Goal: Task Accomplishment & Management: Use online tool/utility

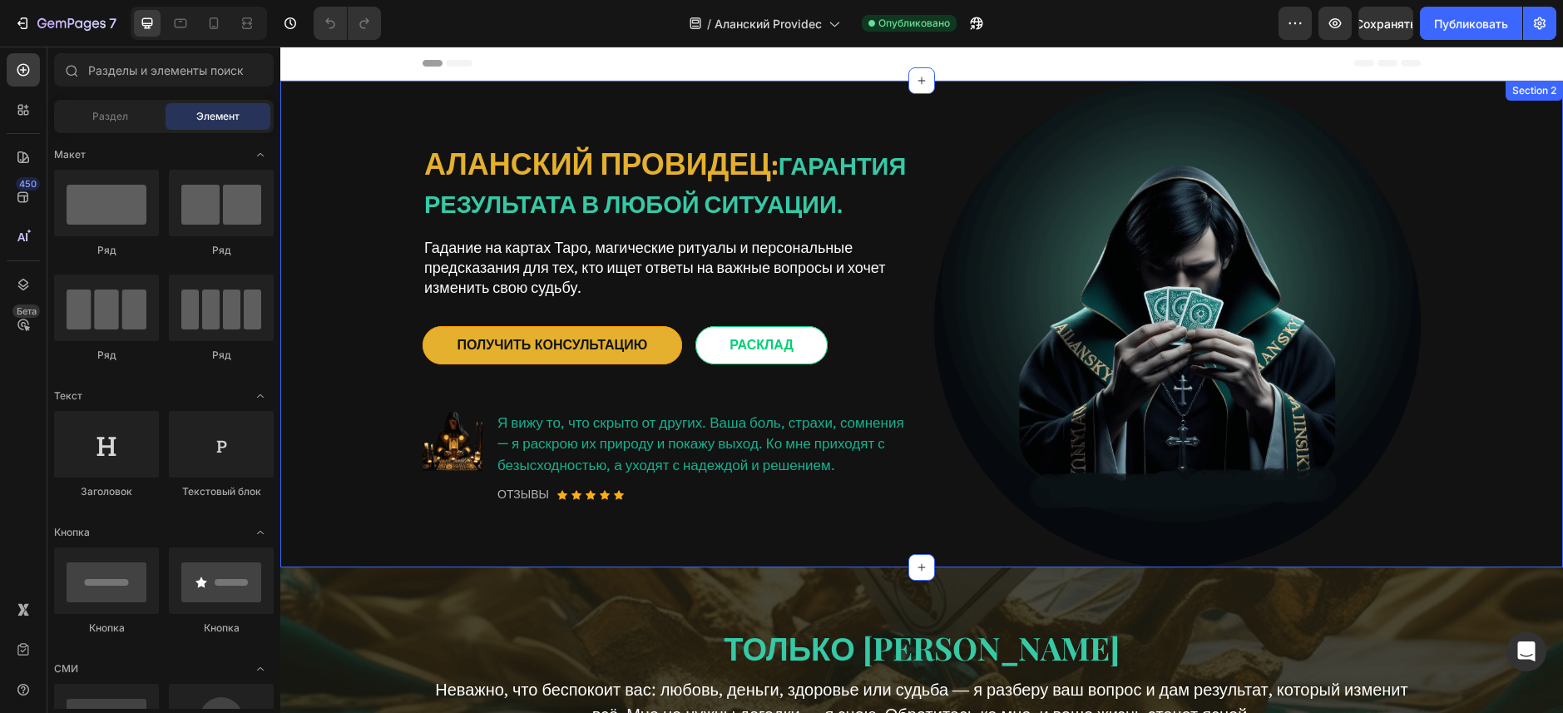
click at [336, 205] on div "АЛАНСКИЙ ПРОВИДЕЦ: гарантия результата в любой ситуации. Heading Гадание на кар…" at bounding box center [922, 324] width 1258 height 487
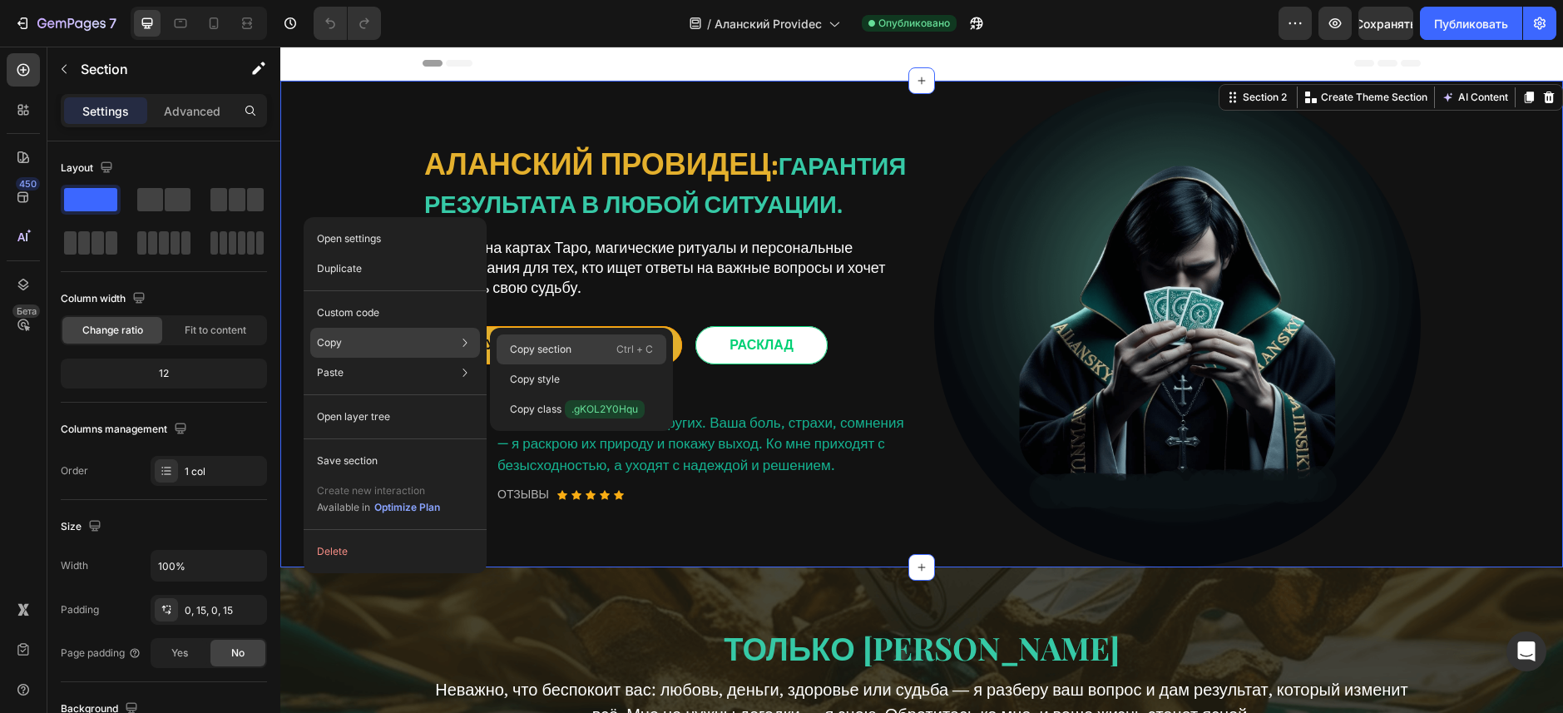
click at [547, 351] on p "Copy section" at bounding box center [541, 349] width 62 height 15
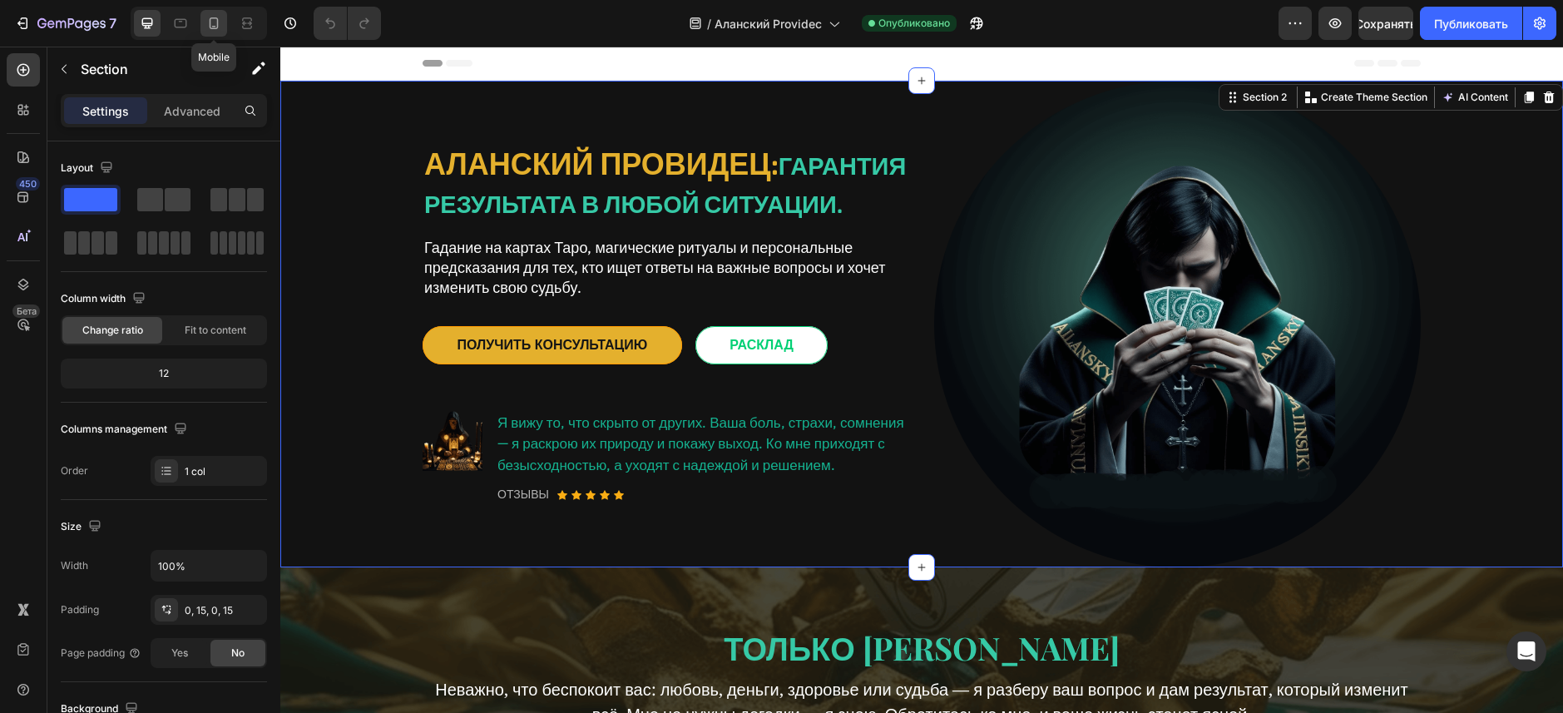
click at [217, 17] on icon at bounding box center [213, 23] width 17 height 17
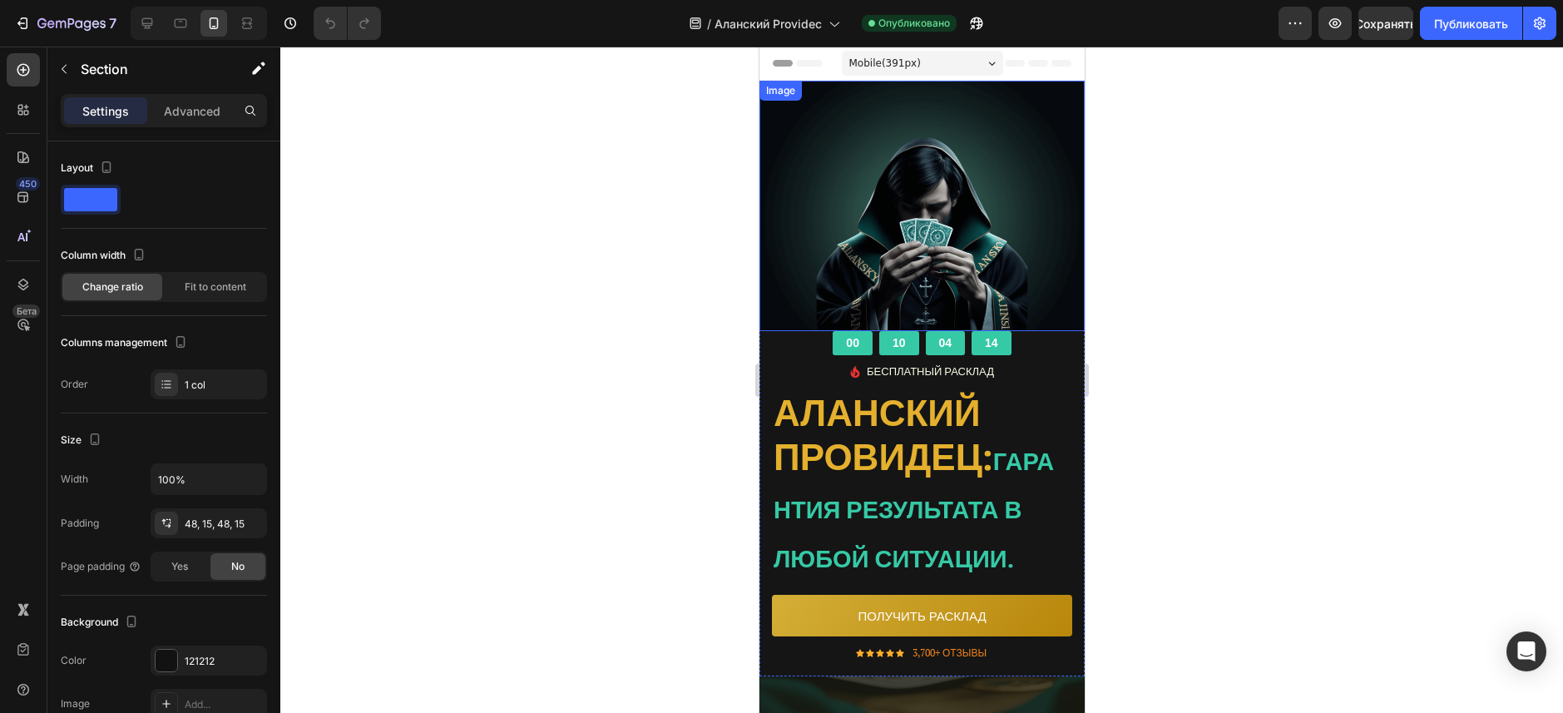
click at [1041, 192] on img at bounding box center [921, 243] width 325 height 325
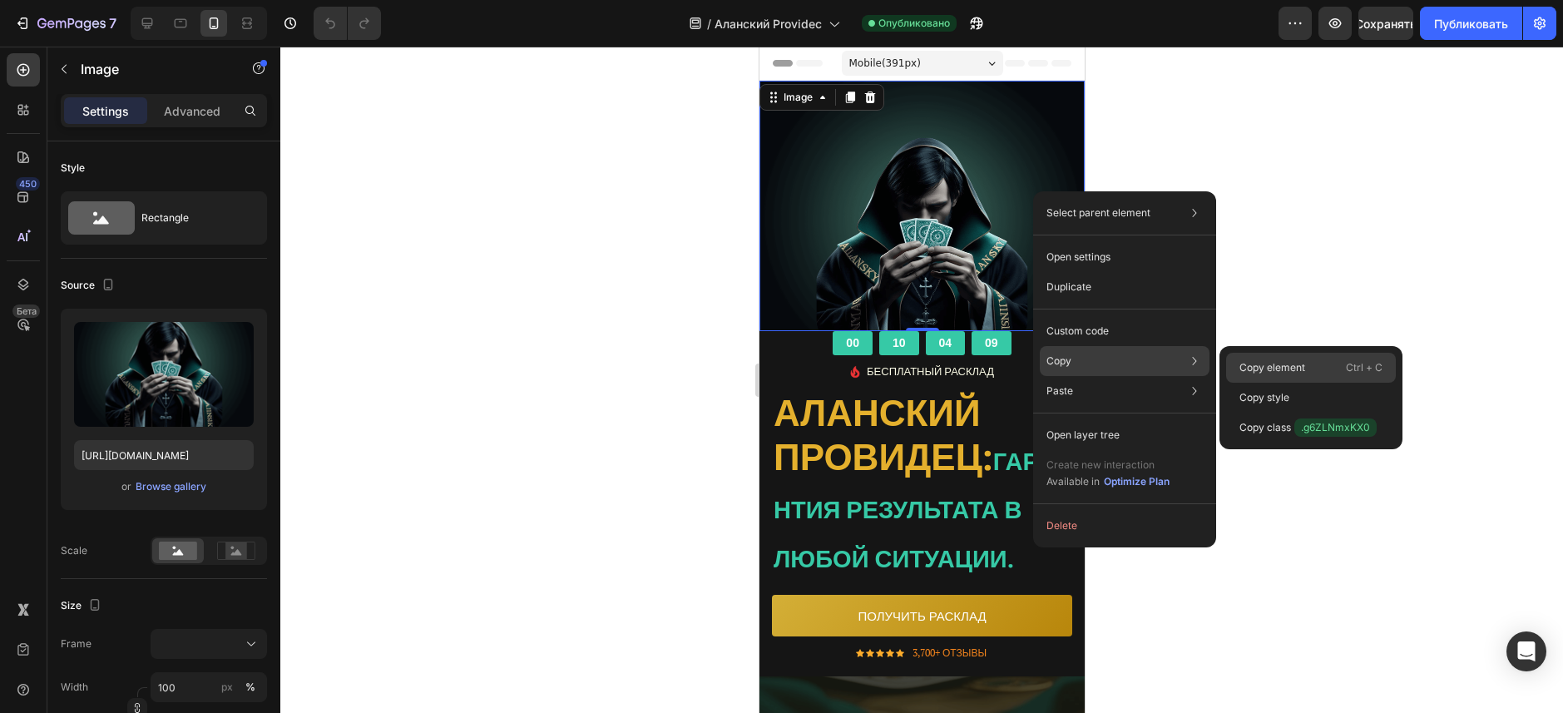
click at [1360, 361] on p "Ctrl + C" at bounding box center [1364, 367] width 37 height 17
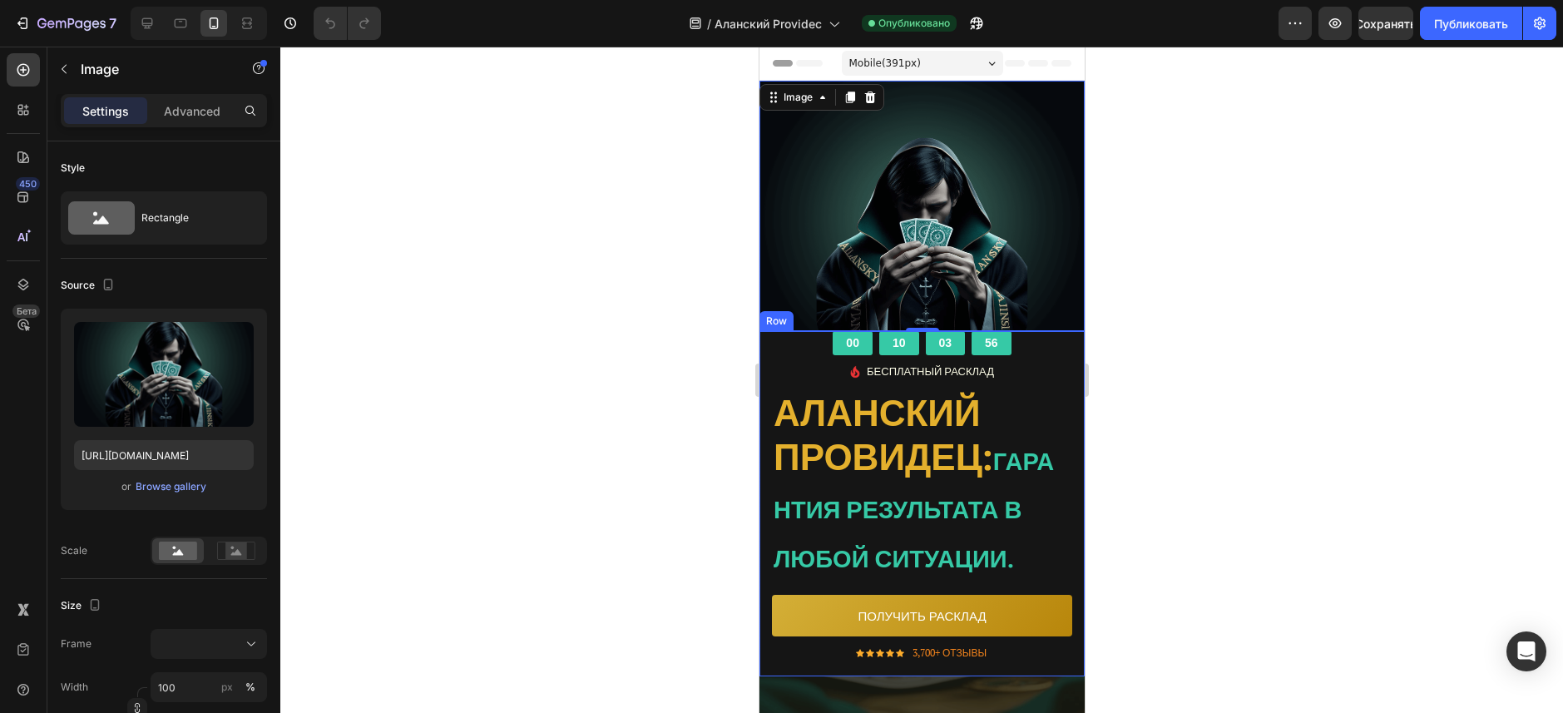
click at [769, 344] on div "00 10 03 56 CountDown Timer Image БЕСПЛАТНЫЙ РАСКЛАД Text block Icon List АЛАНС…" at bounding box center [921, 503] width 325 height 345
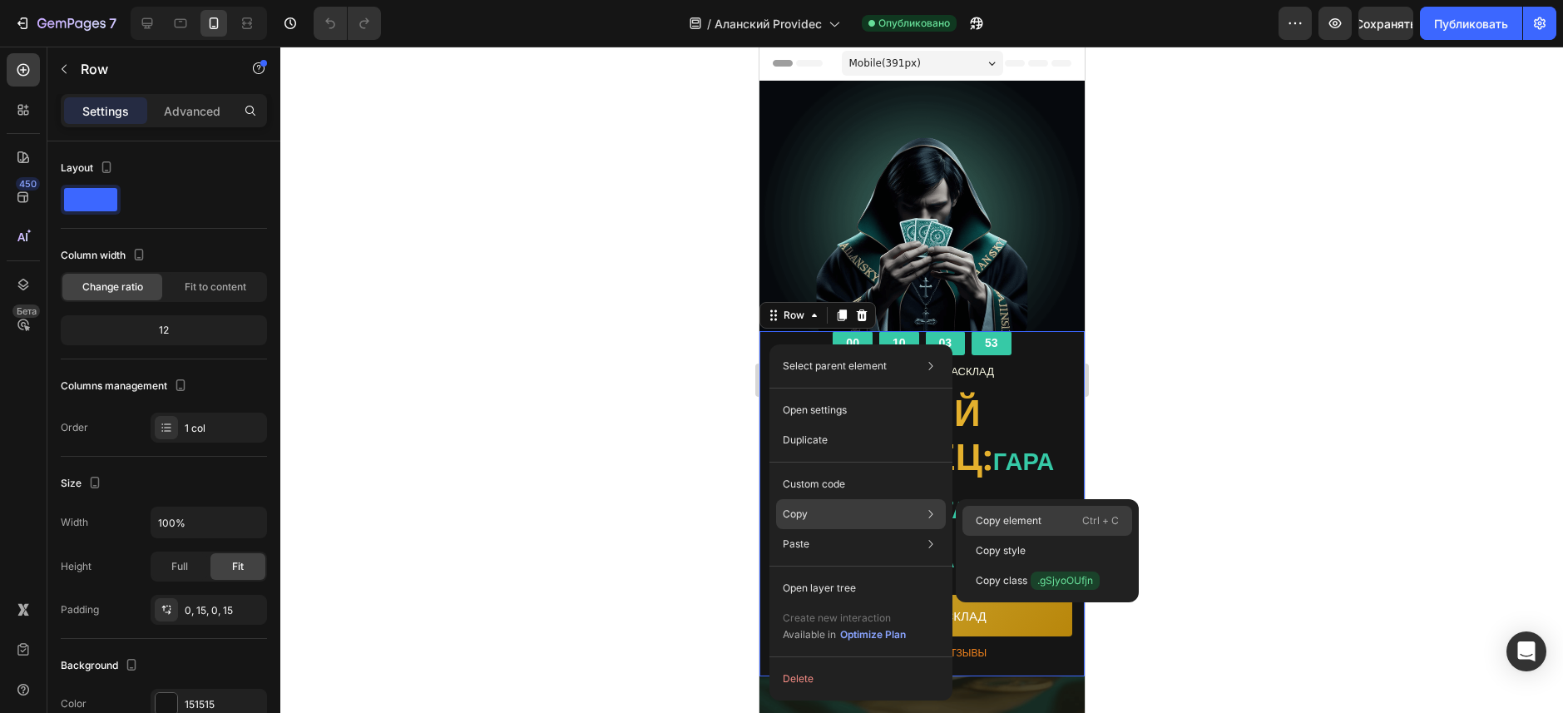
click at [1064, 536] on div "Copy element Ctrl + C" at bounding box center [1047, 551] width 170 height 30
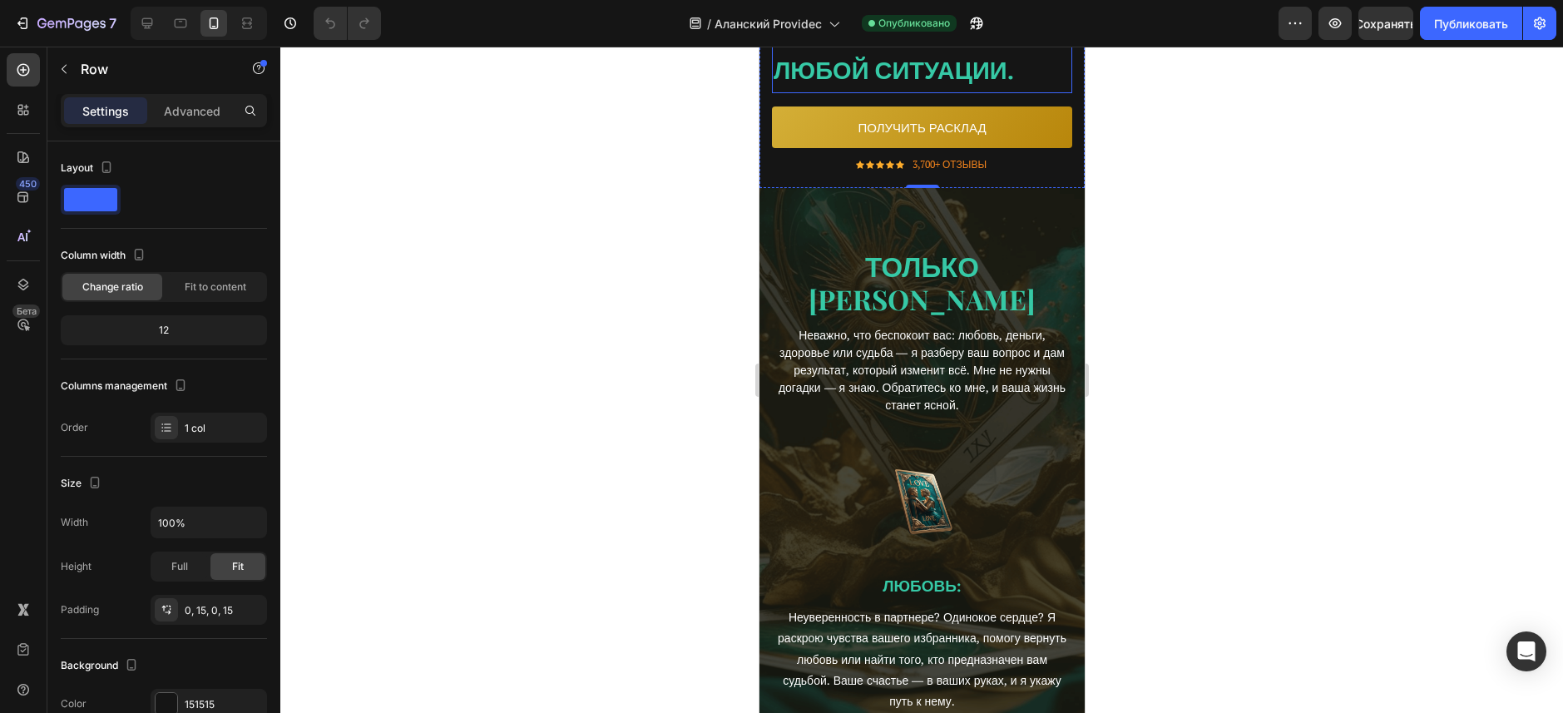
scroll to position [499, 0]
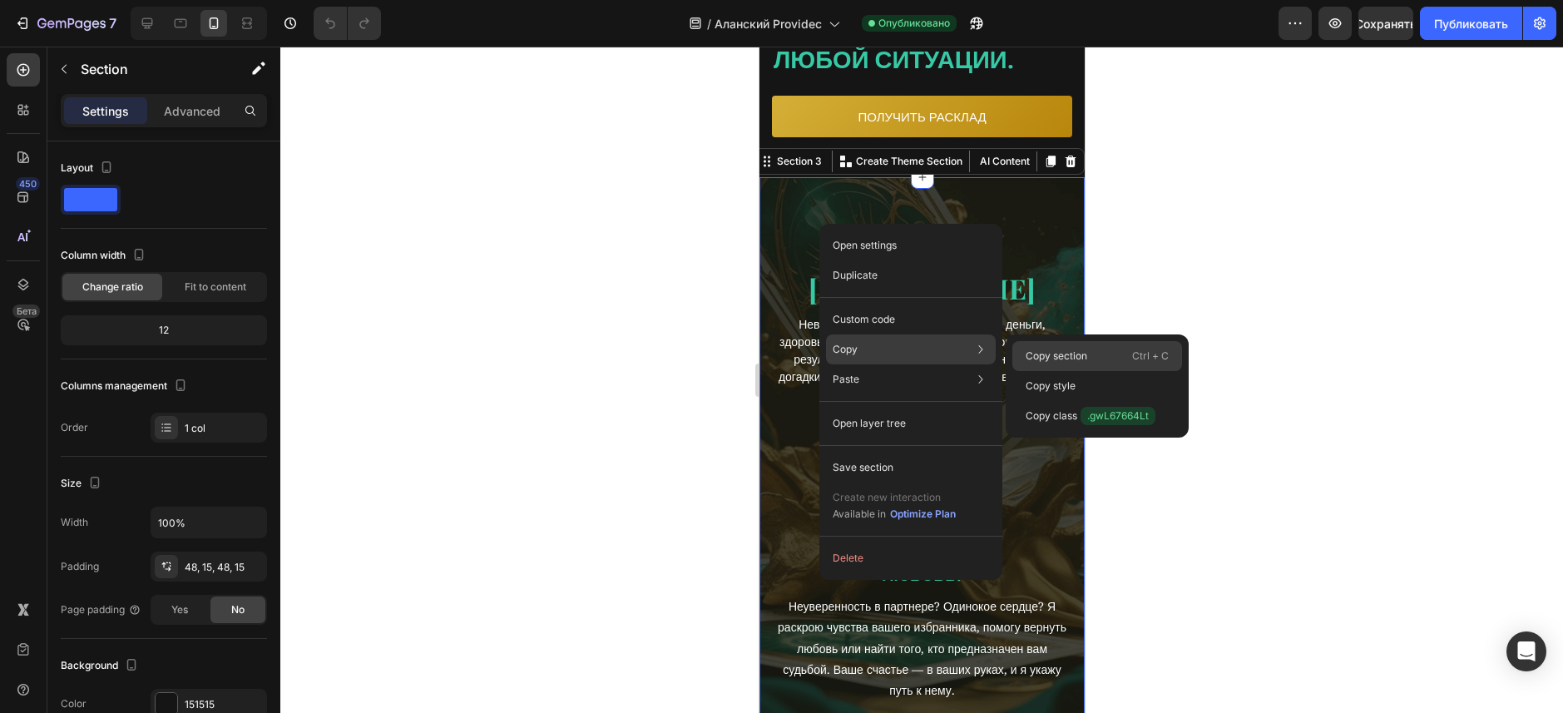
click at [1056, 371] on div "Copy section Ctrl + C" at bounding box center [1097, 386] width 170 height 30
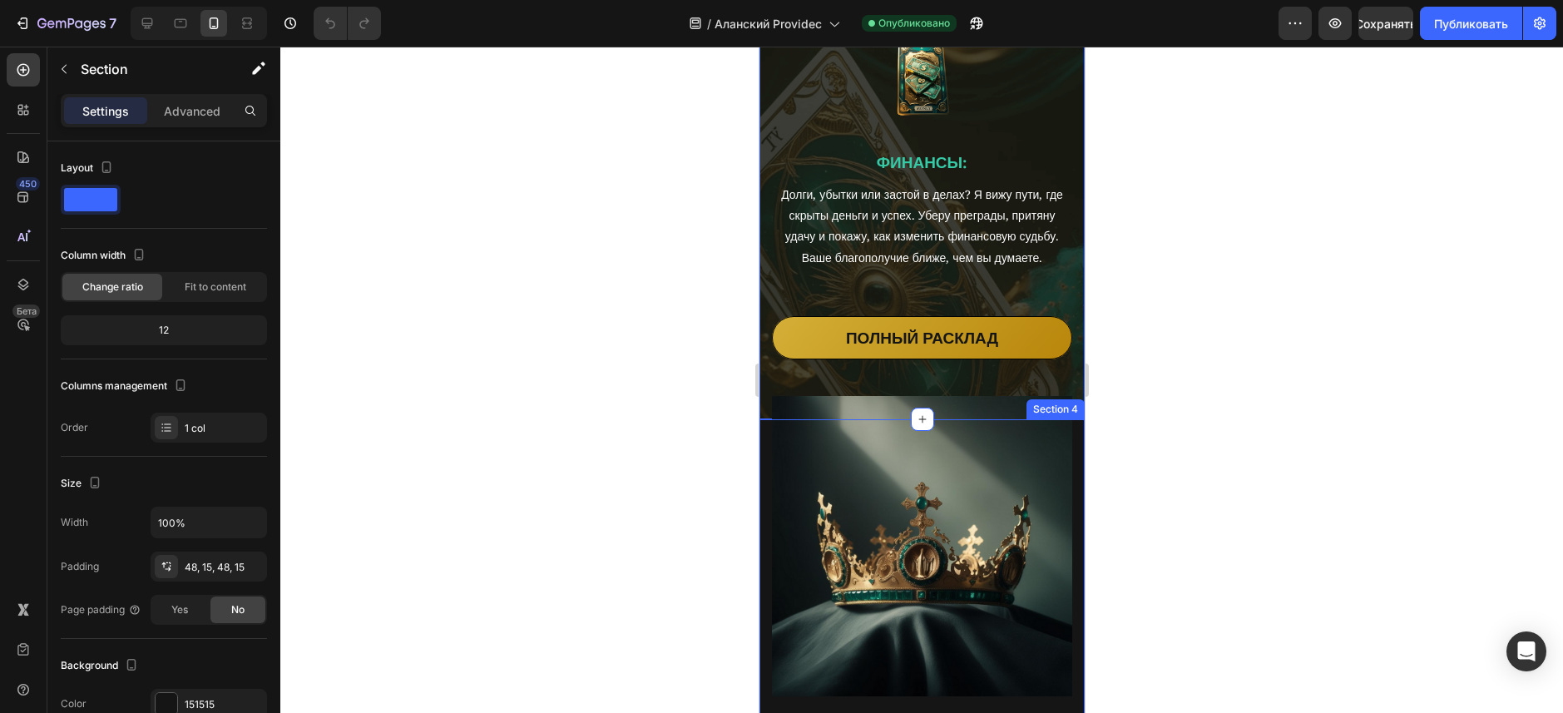
scroll to position [1664, 0]
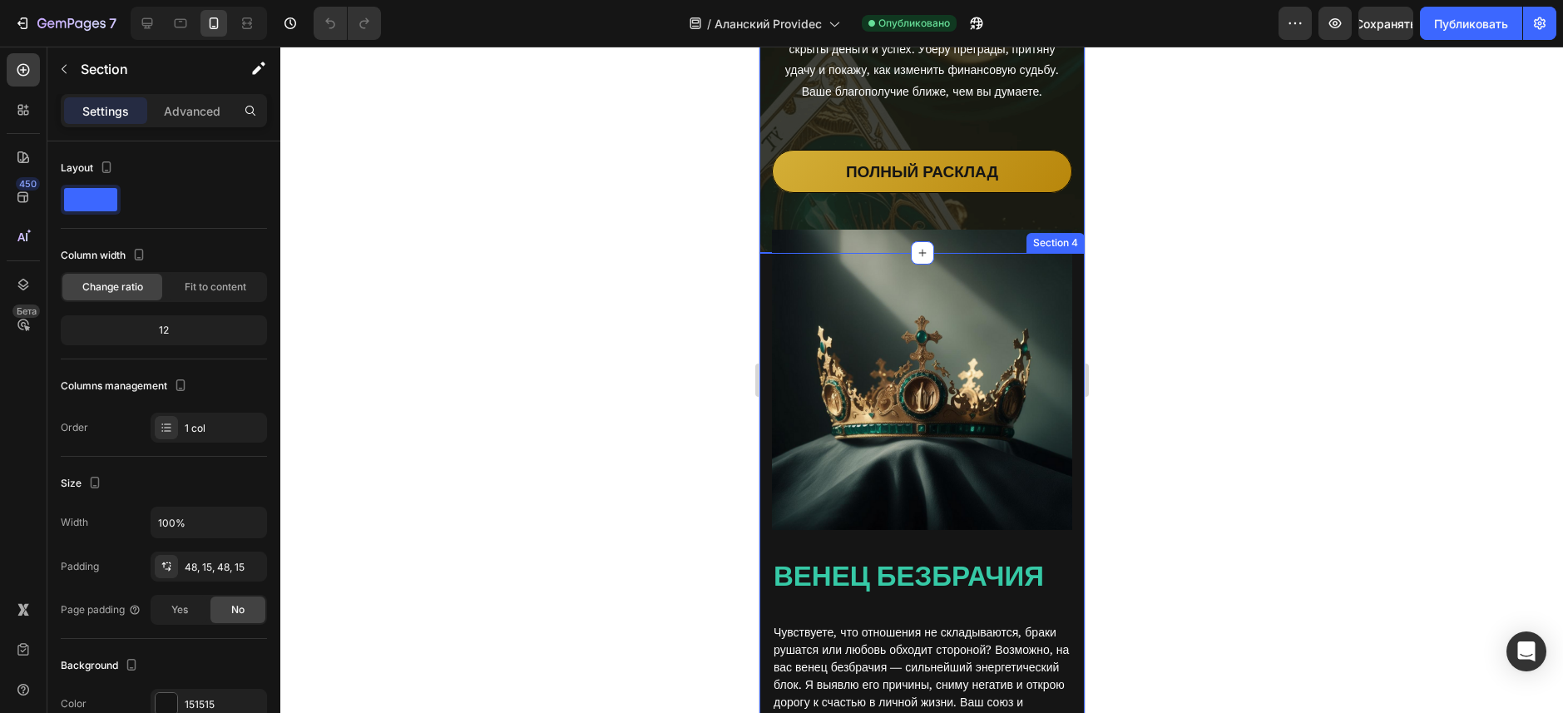
click at [834, 270] on img at bounding box center [921, 380] width 300 height 300
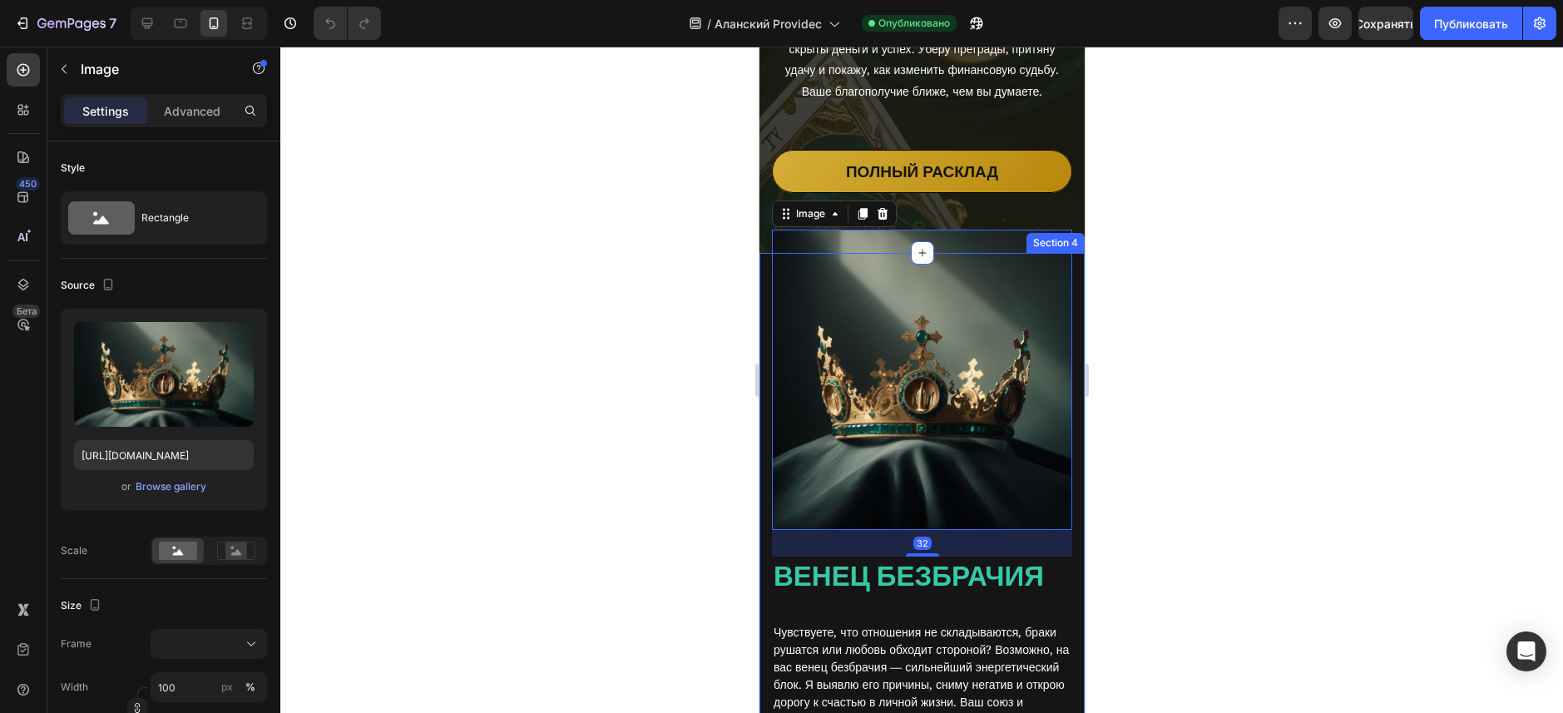
click at [698, 302] on div at bounding box center [921, 380] width 1283 height 666
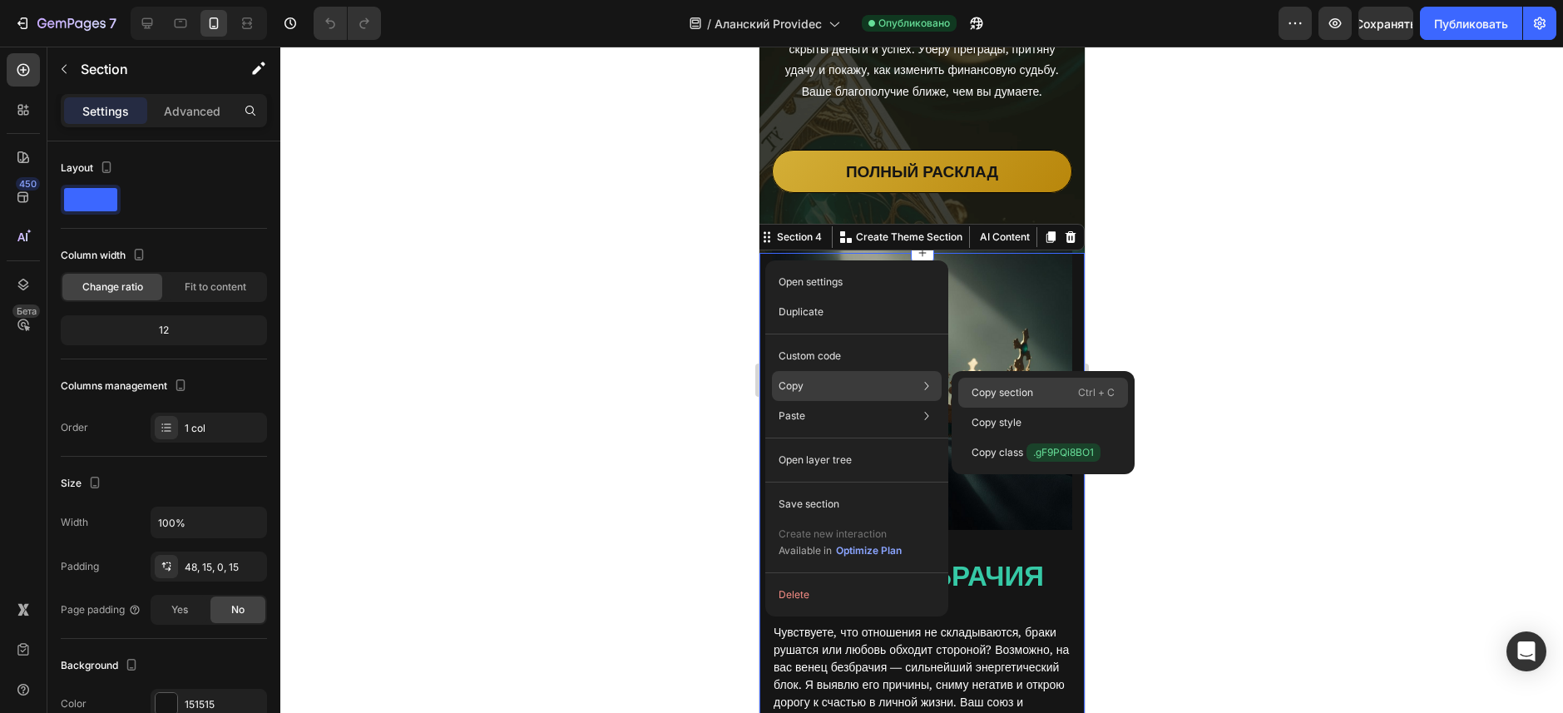
click at [1026, 388] on p "Copy section" at bounding box center [1003, 392] width 62 height 15
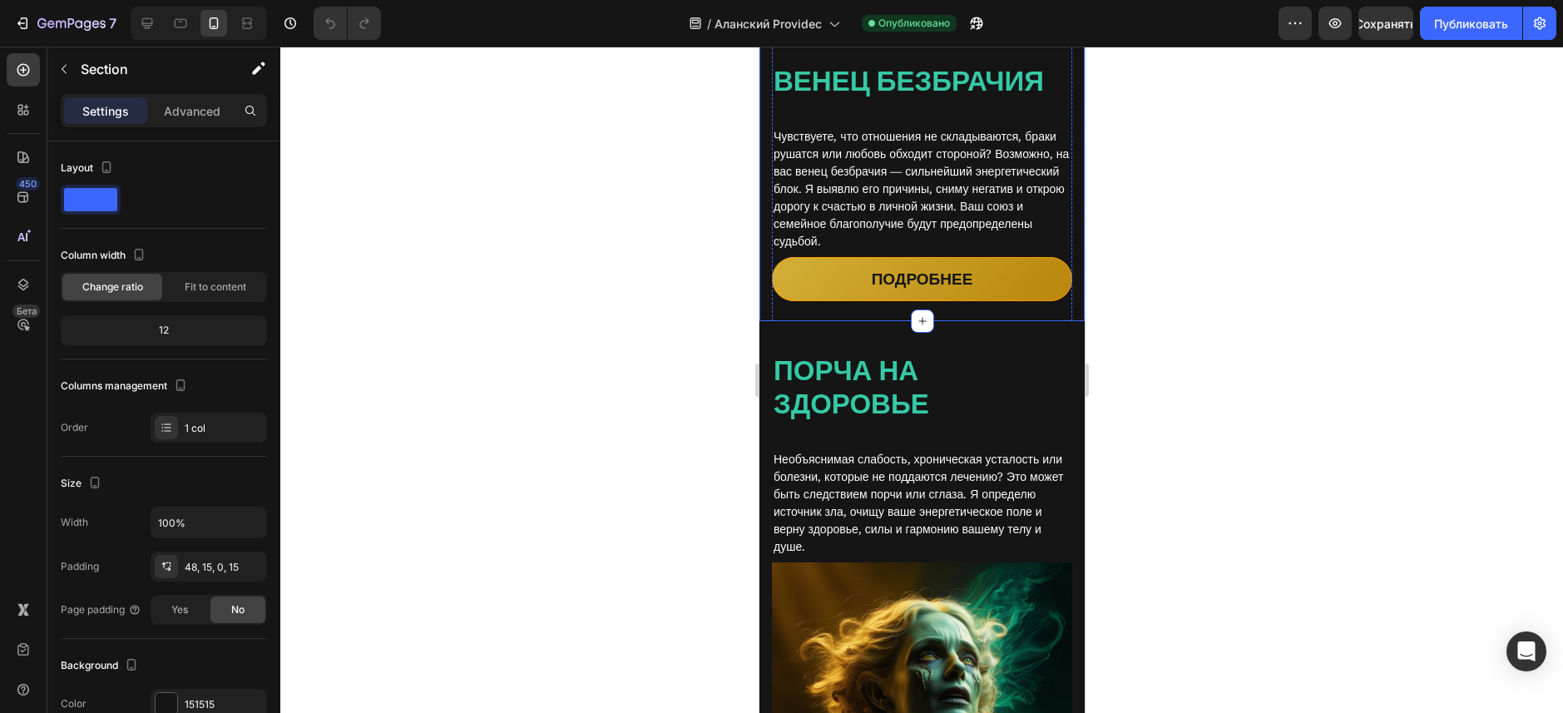
scroll to position [2163, 0]
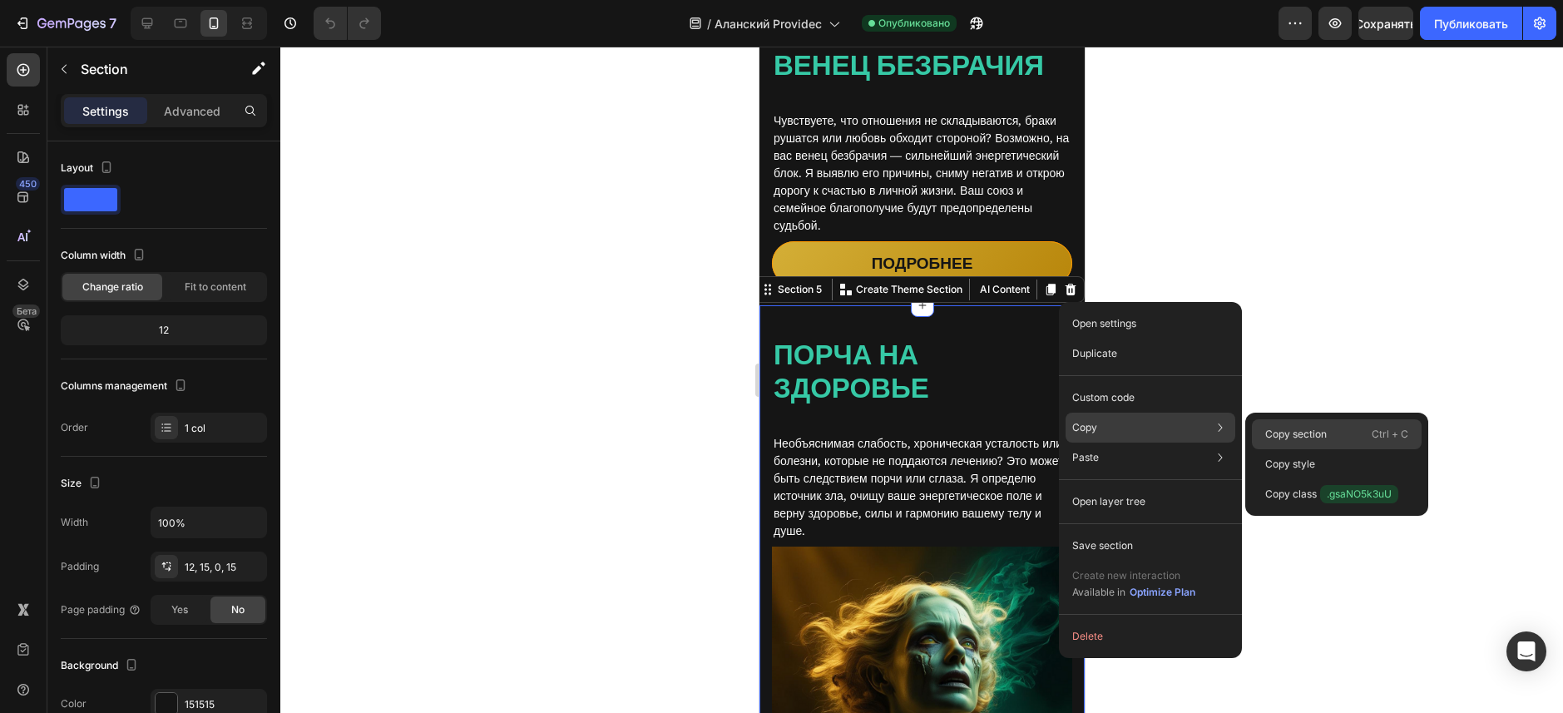
click at [1303, 434] on p "Copy section" at bounding box center [1296, 434] width 62 height 15
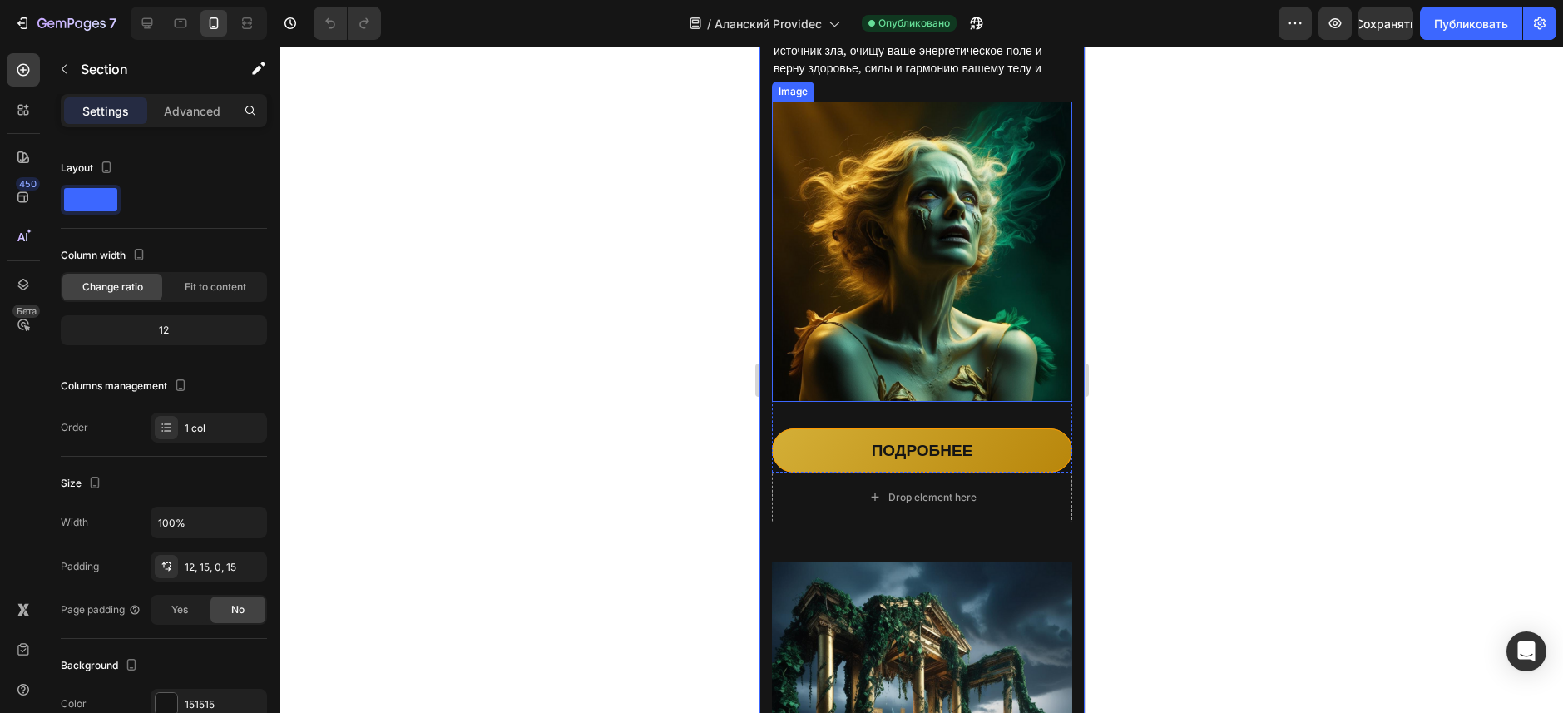
scroll to position [2828, 0]
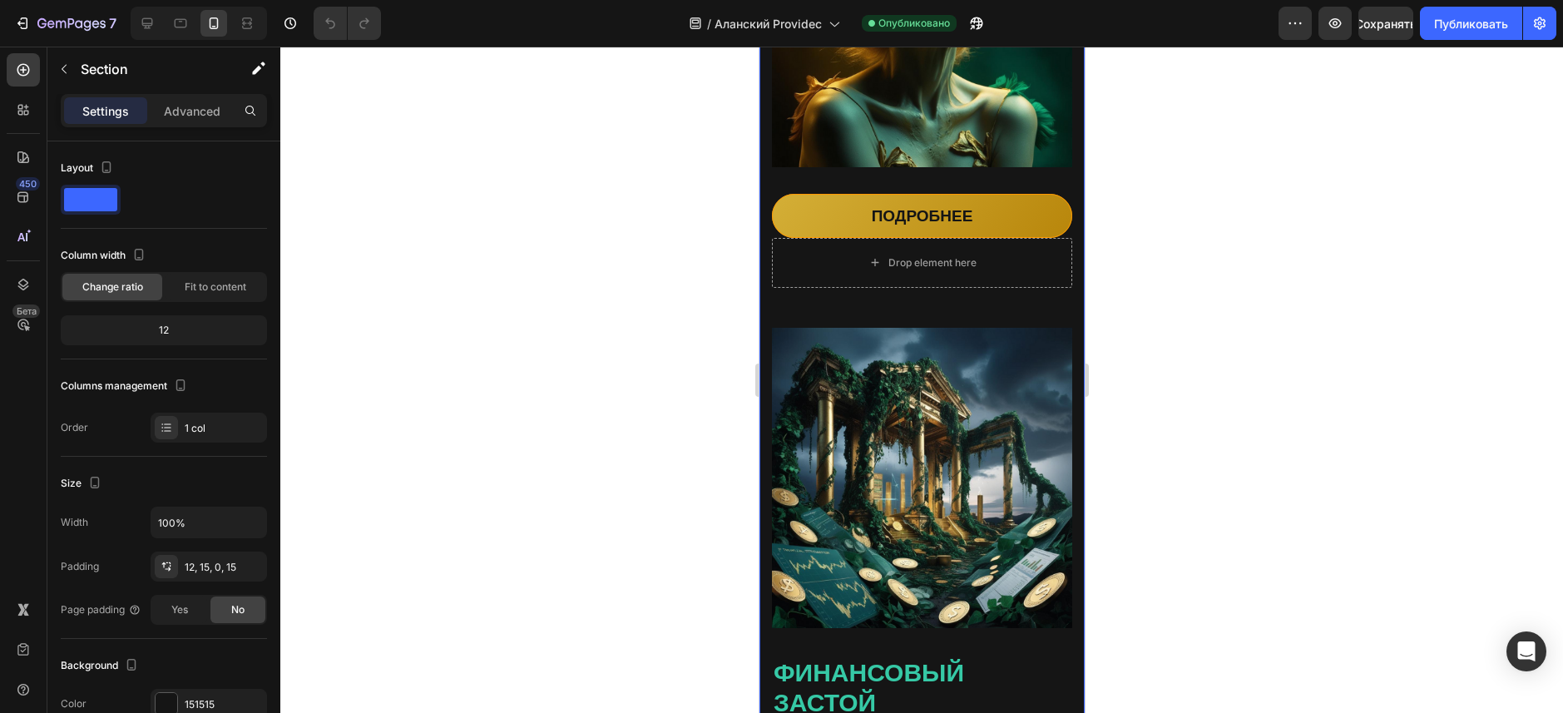
click at [769, 259] on div "Drop element here Порча на здоровье Heading Необъяснимая слабость, хроническая …" at bounding box center [921, 269] width 325 height 1286
click at [805, 308] on div "Image Финансовый застой Heading Дела не идут, деньги утекают сквозь пальцы, а у…" at bounding box center [921, 610] width 300 height 605
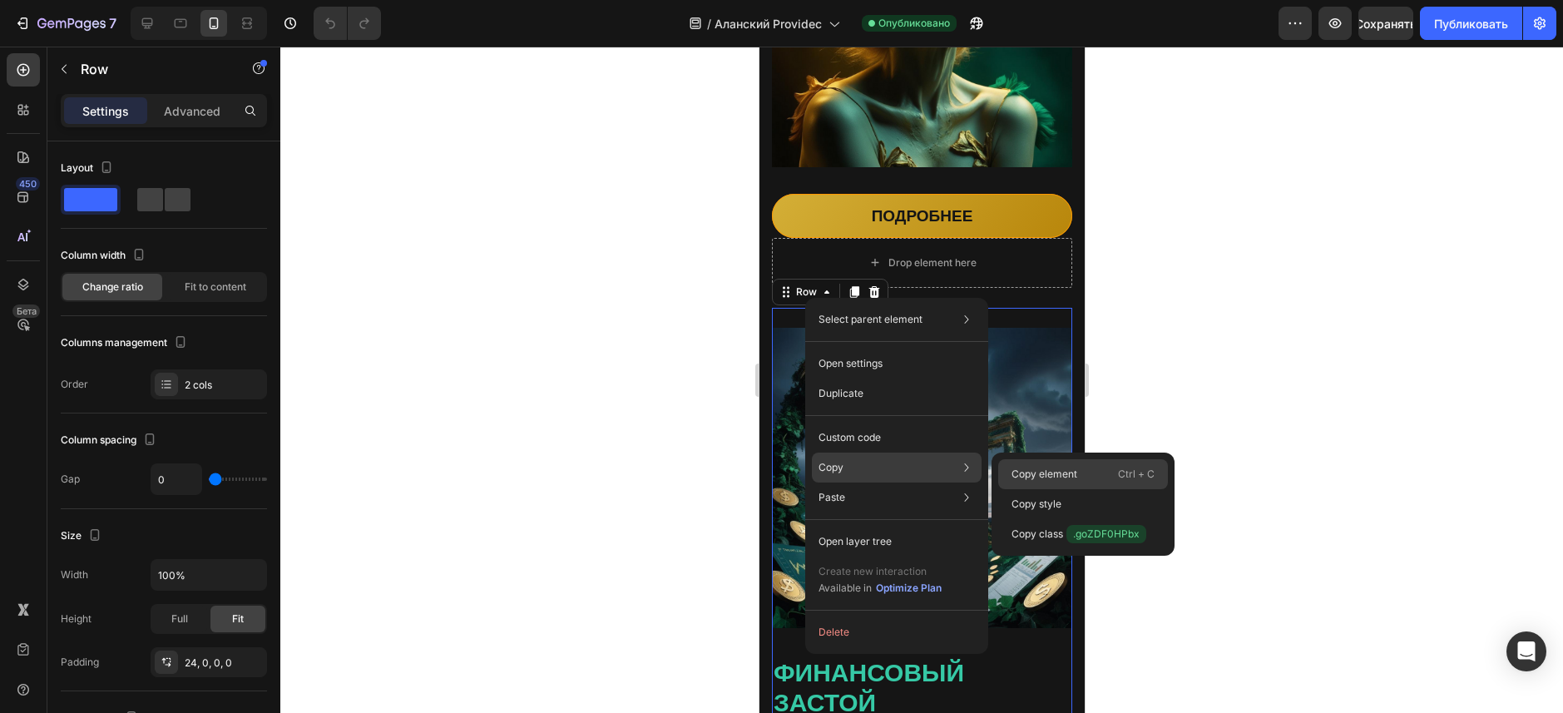
click at [1075, 469] on p "Copy element" at bounding box center [1044, 474] width 66 height 15
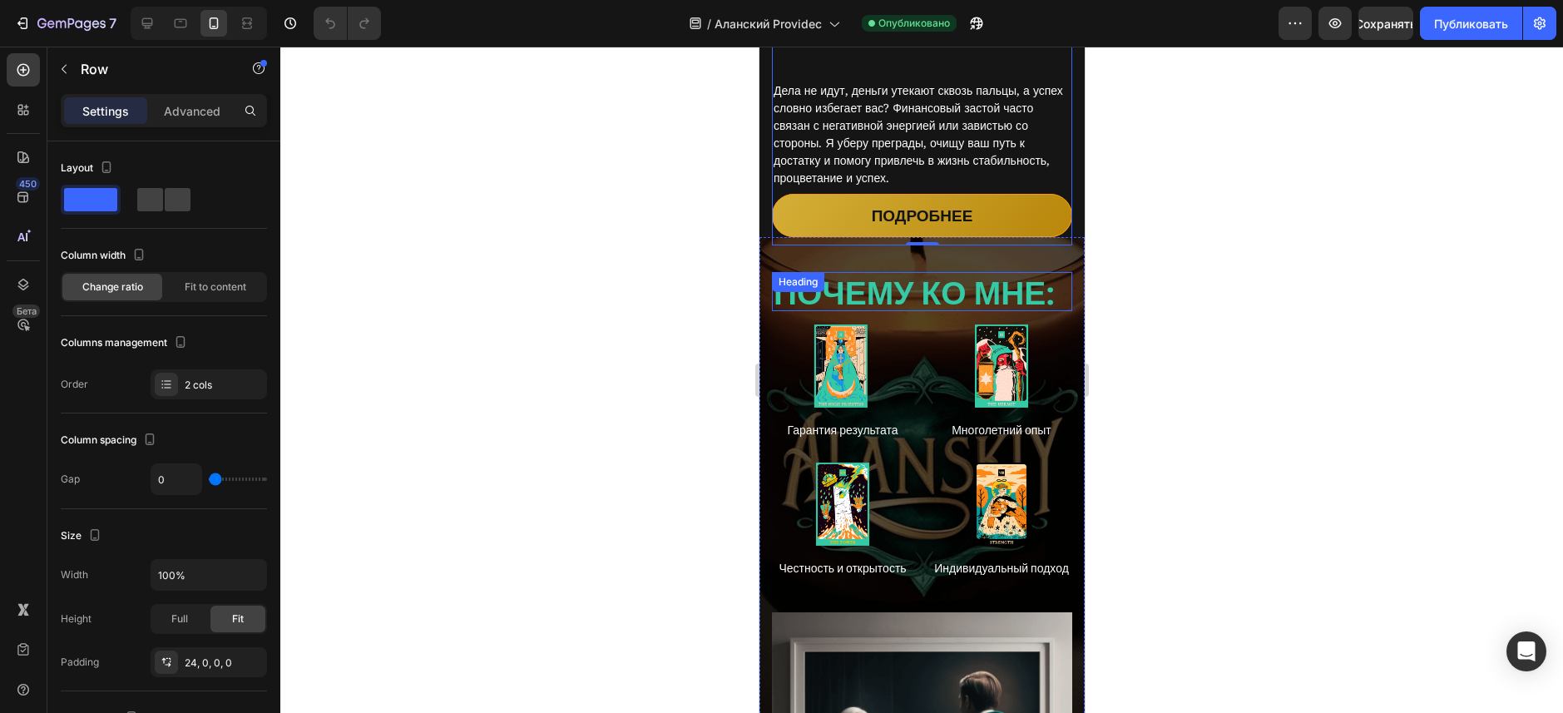
scroll to position [3494, 0]
click at [772, 238] on div "ПОЧЕМУ КО МНЕ: Heading Image Row Гарантия результата Text Block Image Row Много…" at bounding box center [921, 575] width 325 height 675
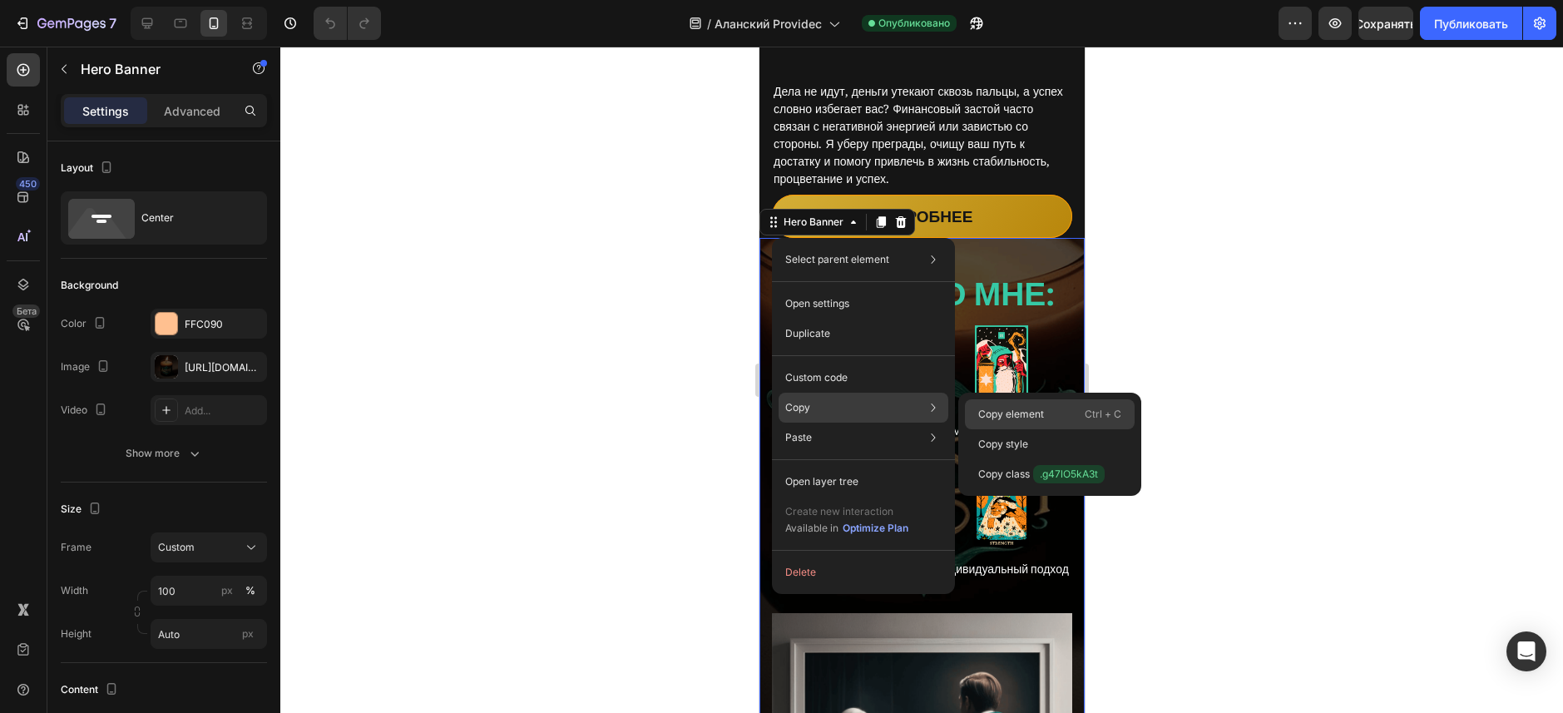
click at [1022, 411] on p "Copy element" at bounding box center [1011, 414] width 66 height 15
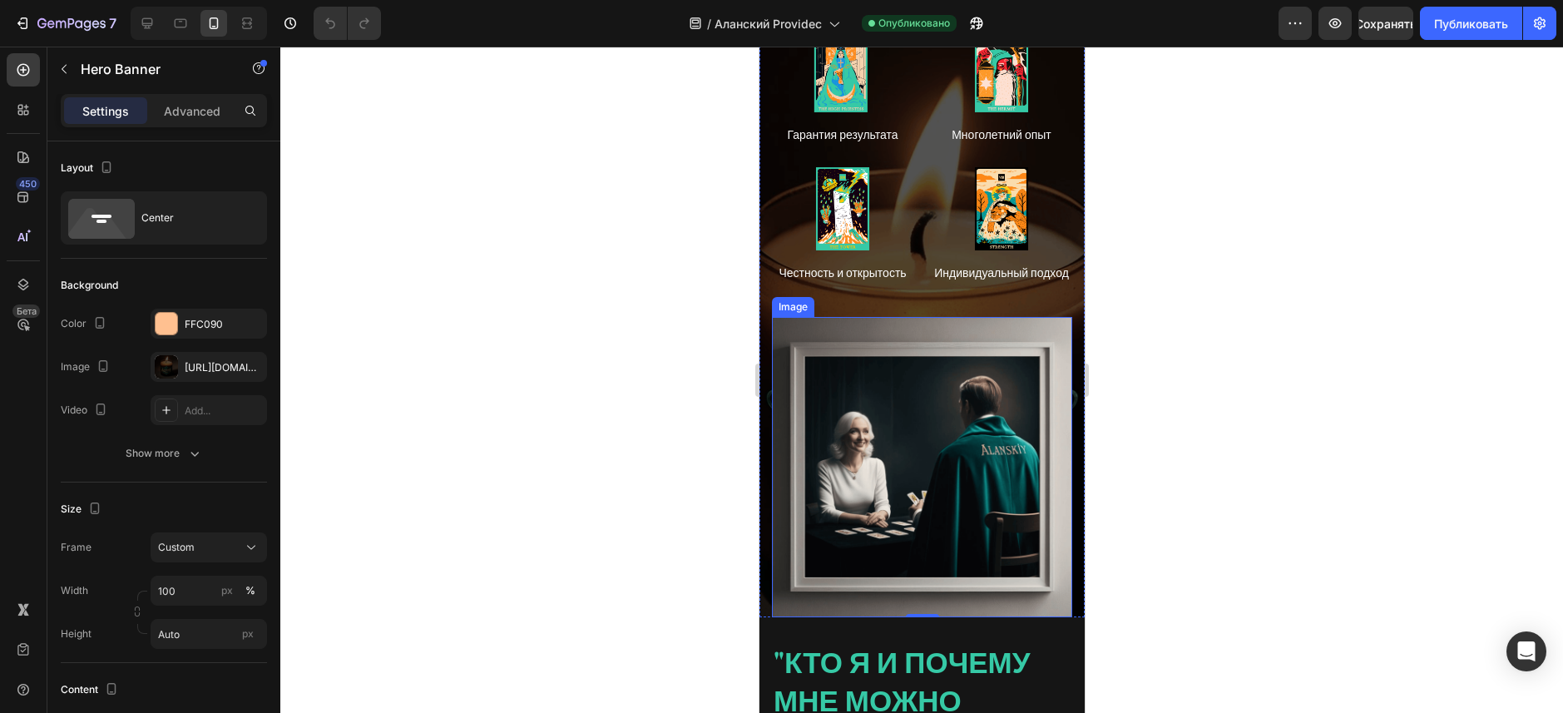
scroll to position [3993, 0]
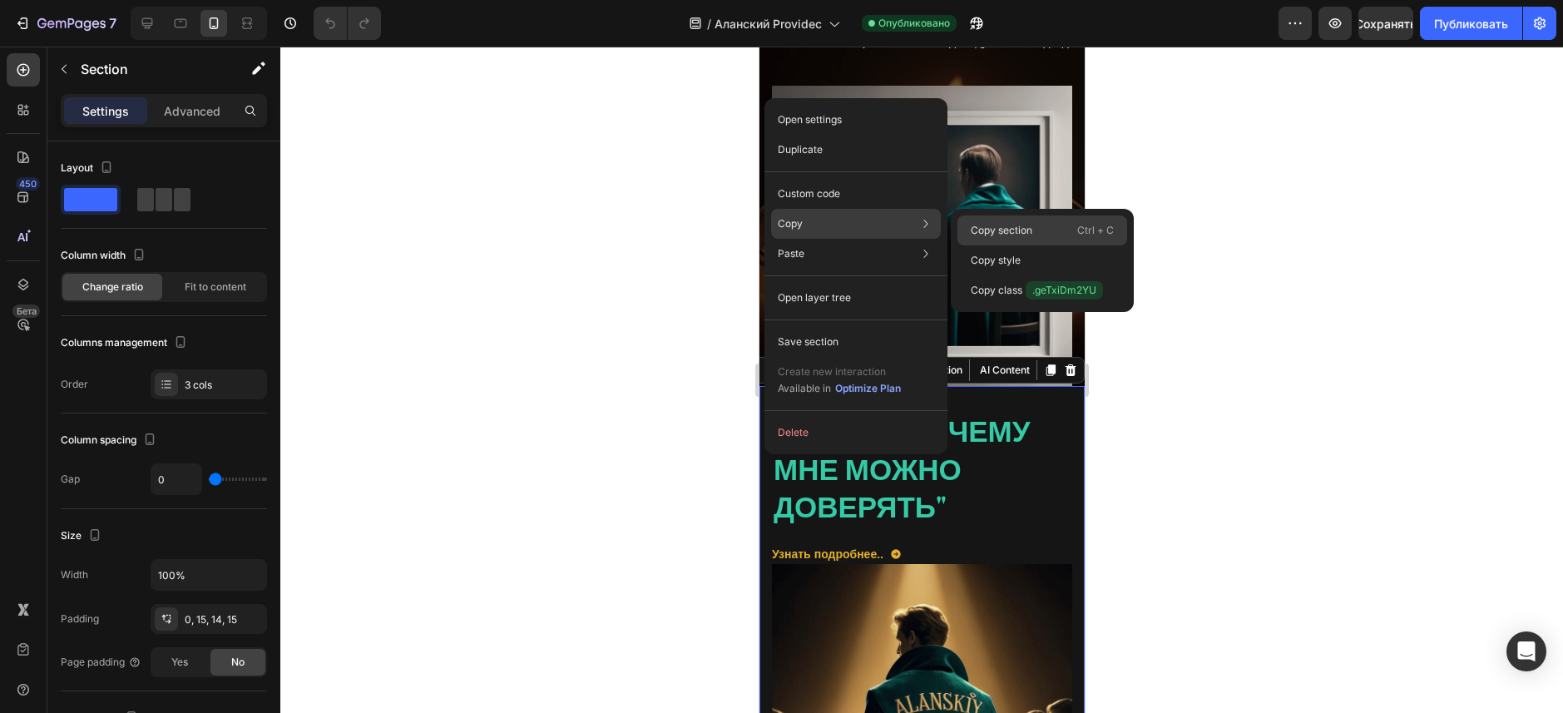
click at [985, 230] on p "Copy section" at bounding box center [1002, 230] width 62 height 15
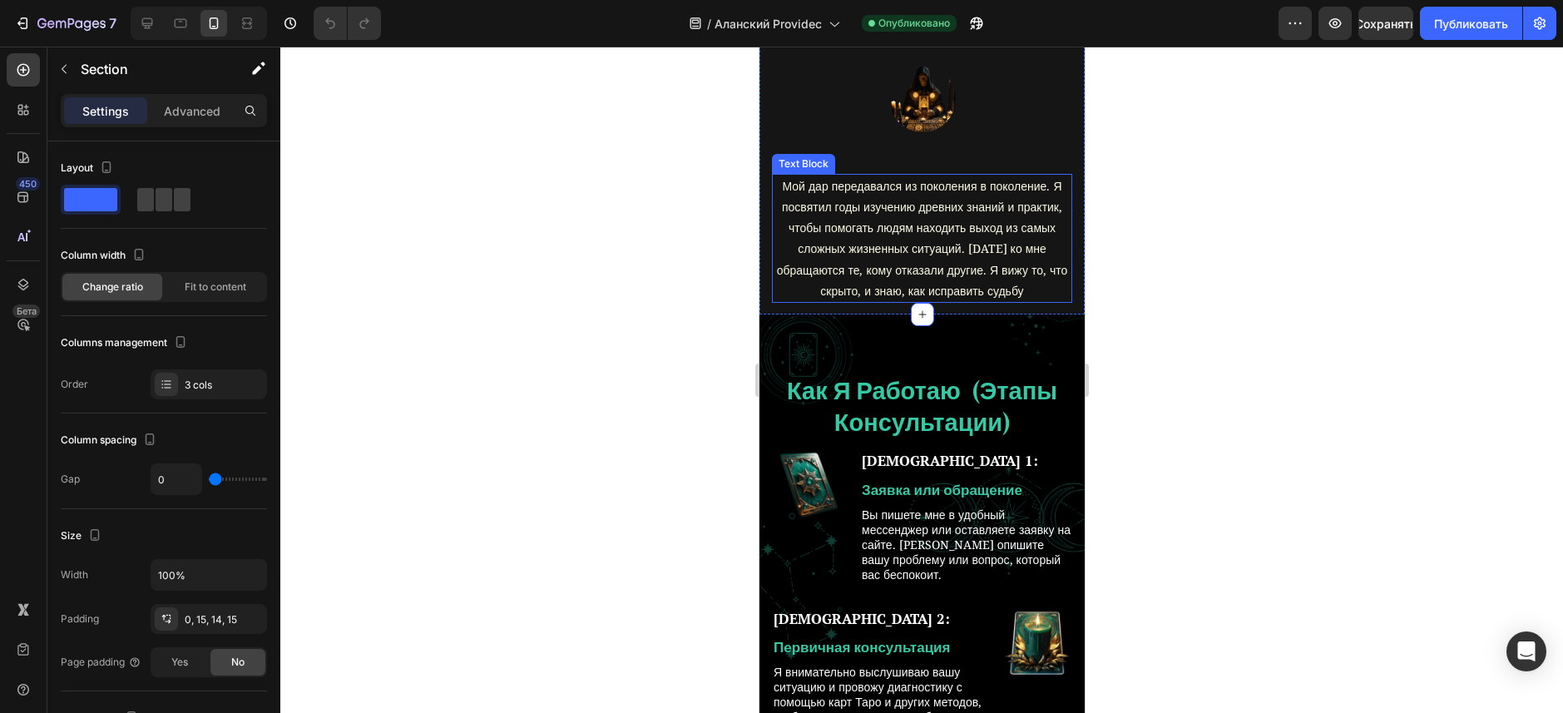
scroll to position [5324, 0]
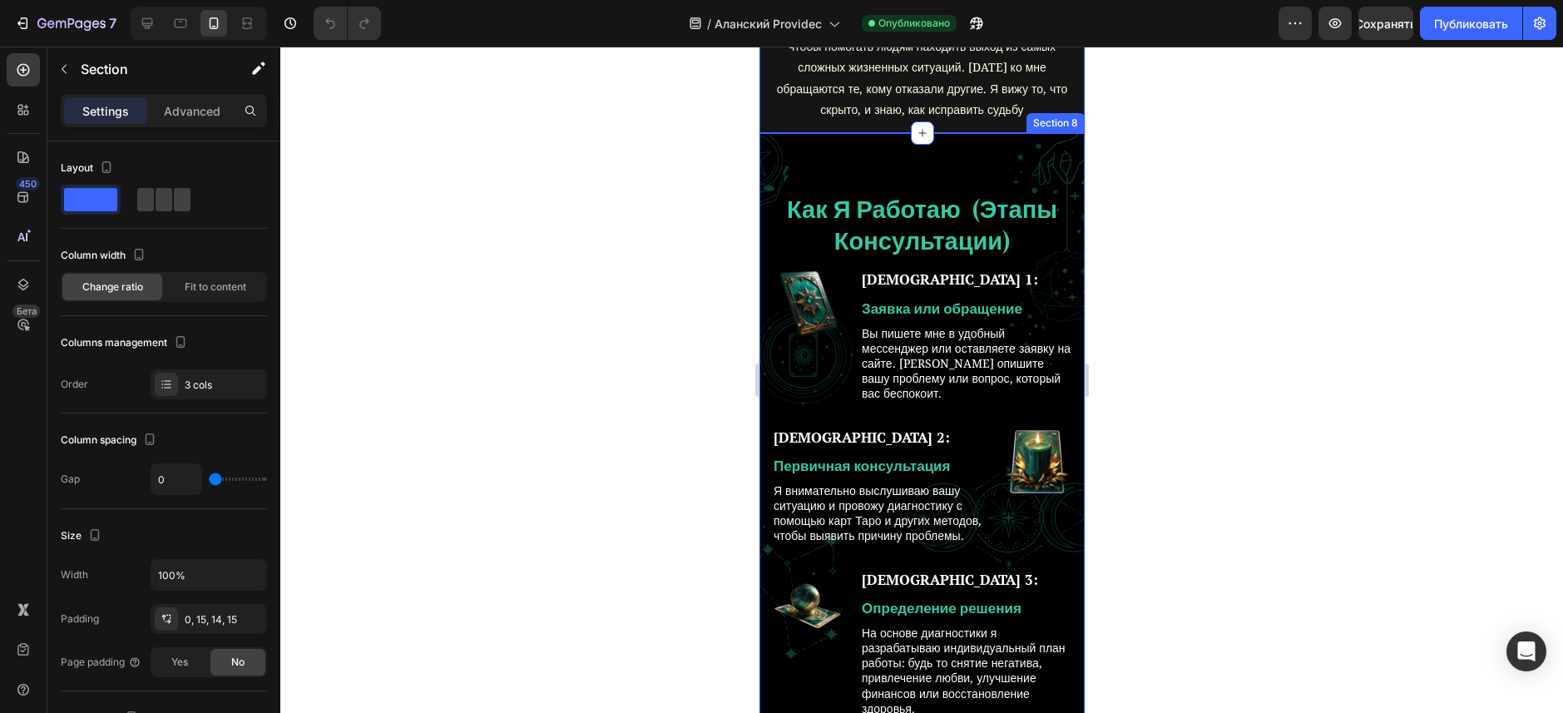
click at [786, 163] on div "как я работаю (этапы консультации) Heading Row ШАГ 1: Text Block Заявка или обр…" at bounding box center [921, 666] width 325 height 1066
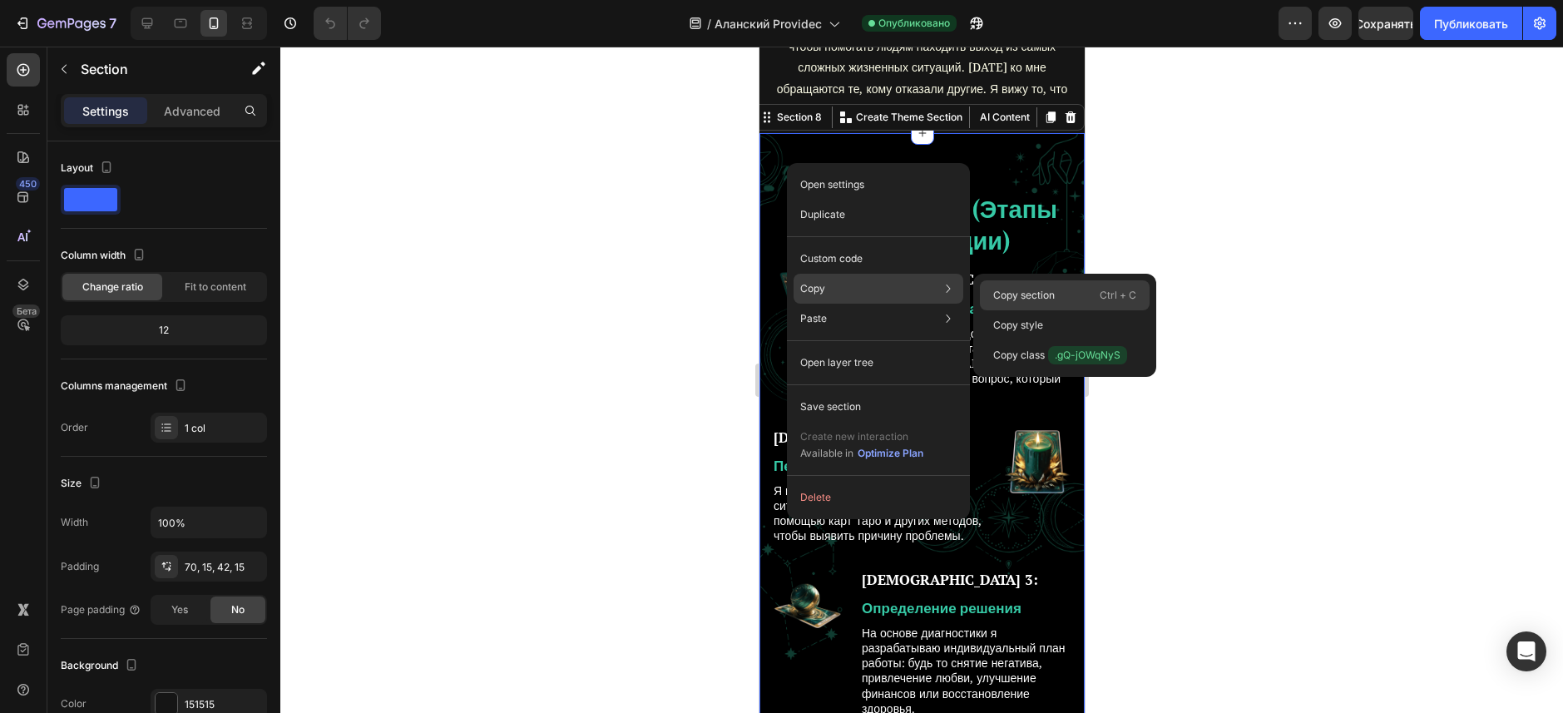
click at [1007, 299] on p "Copy section" at bounding box center [1024, 295] width 62 height 15
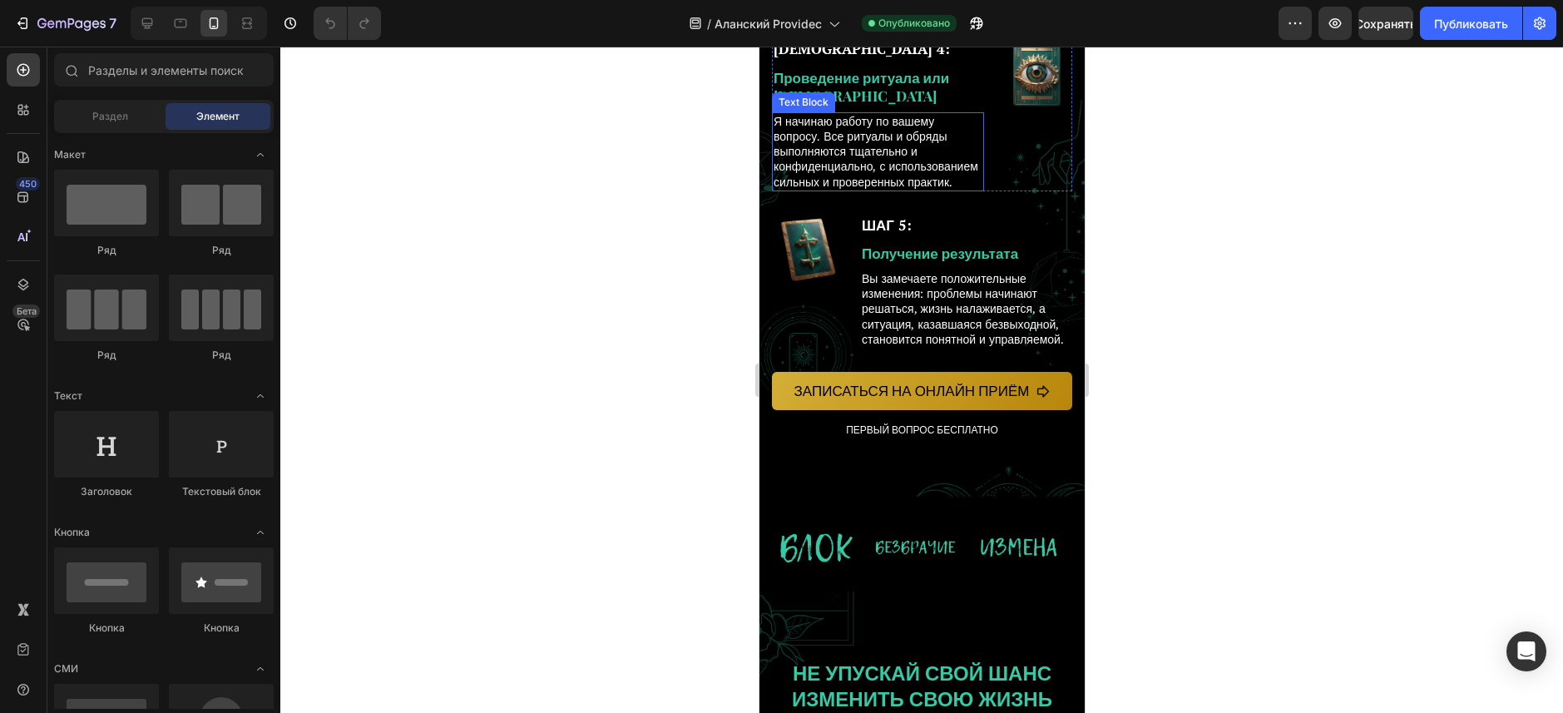
scroll to position [5545, 0]
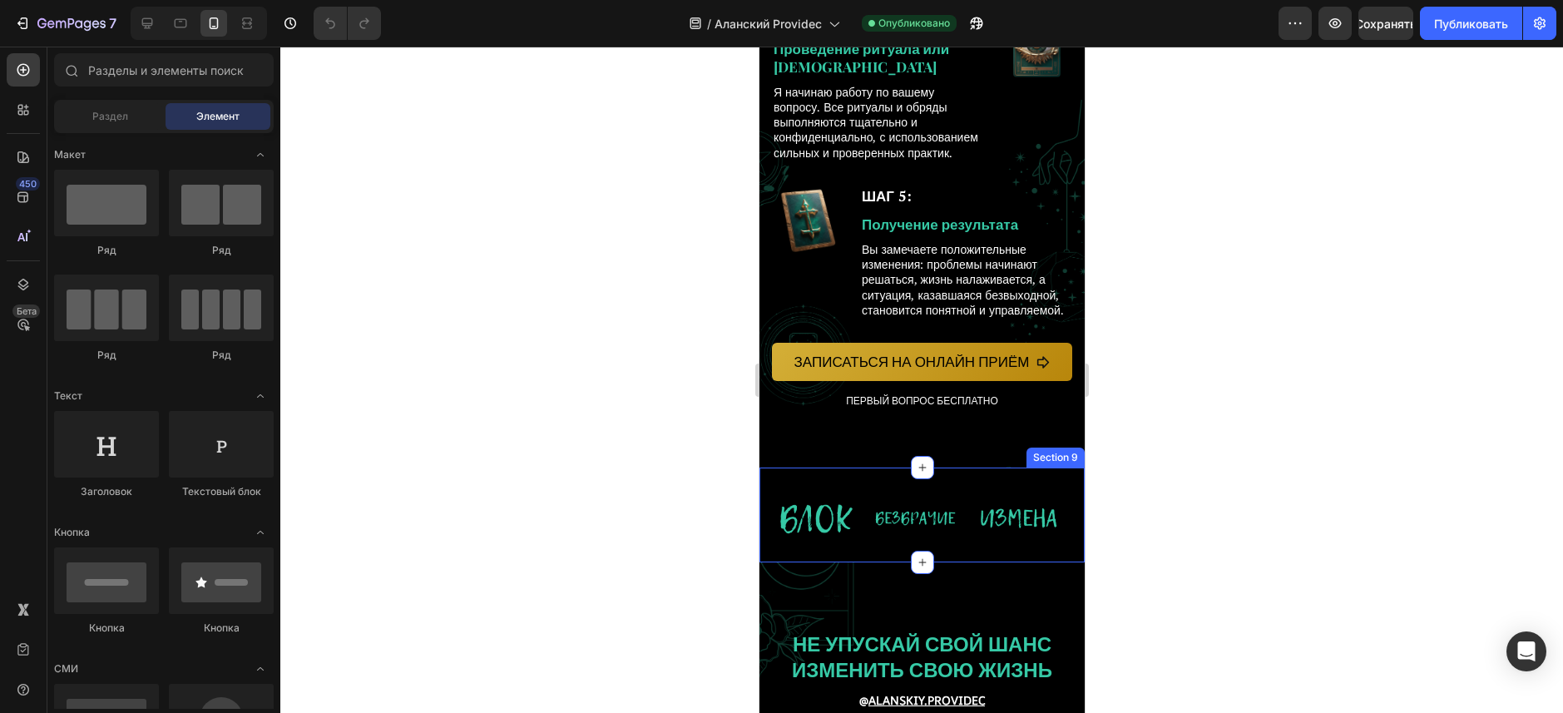
click at [864, 540] on div "Image Image Image Image Image Image Image Image Image Image Image Image Image I…" at bounding box center [921, 514] width 325 height 95
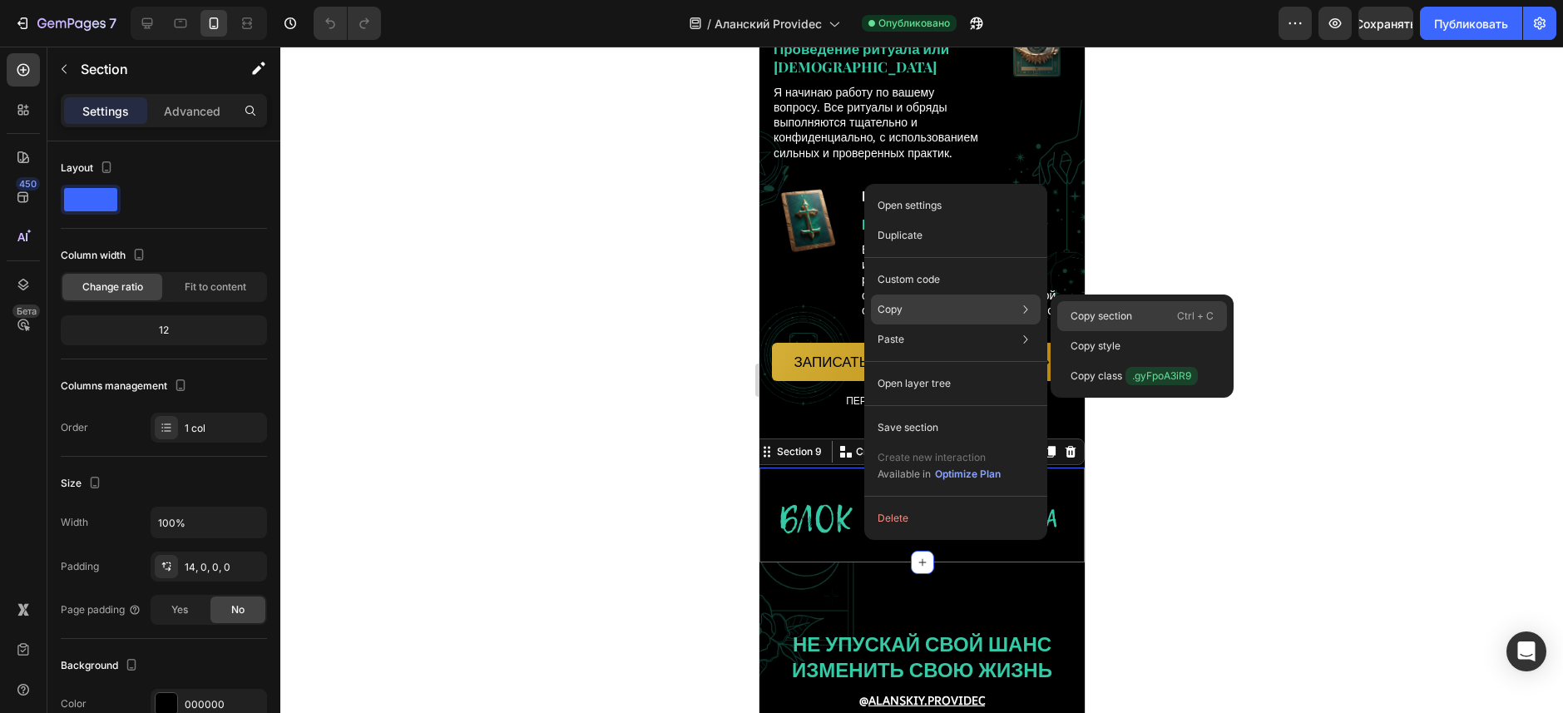
click at [1091, 313] on p "Copy section" at bounding box center [1102, 316] width 62 height 15
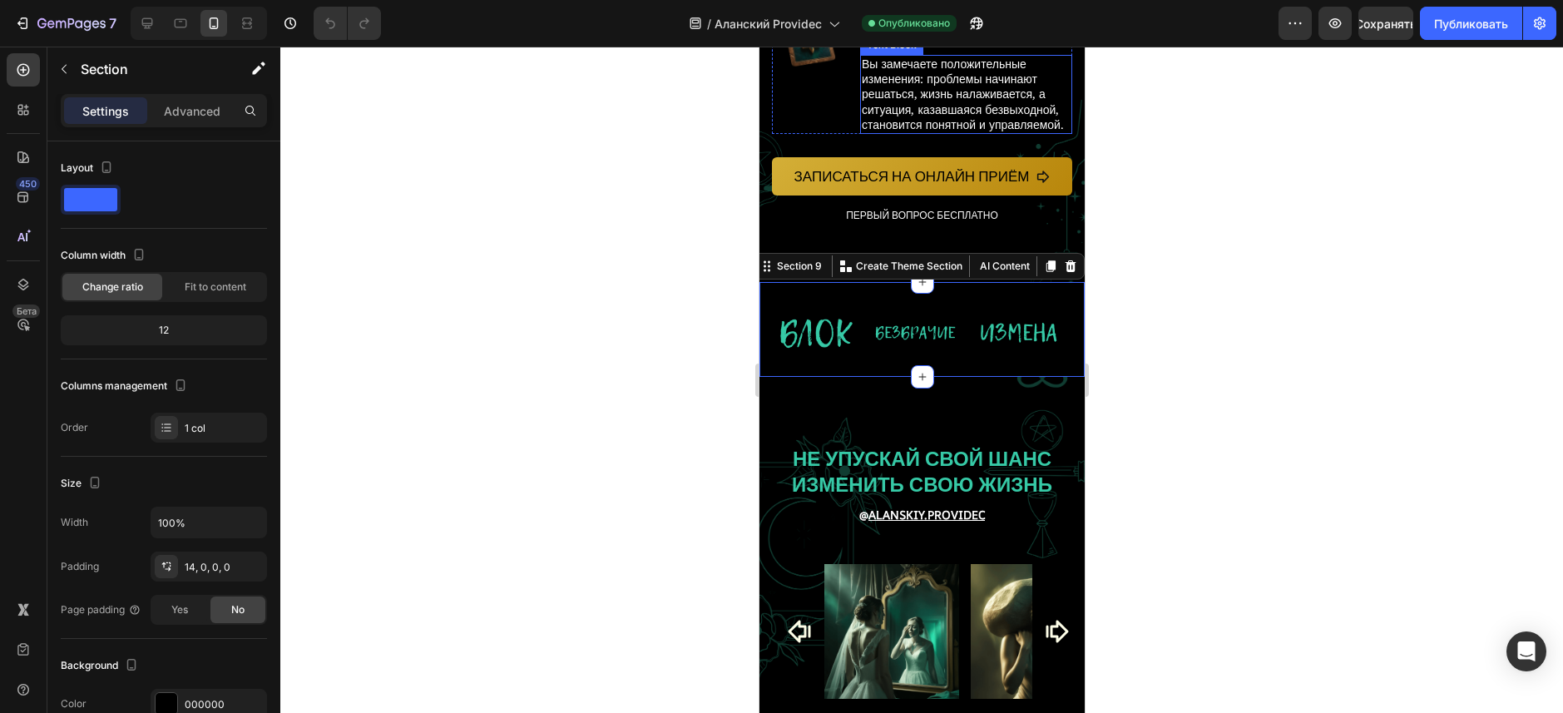
scroll to position [5878, 0]
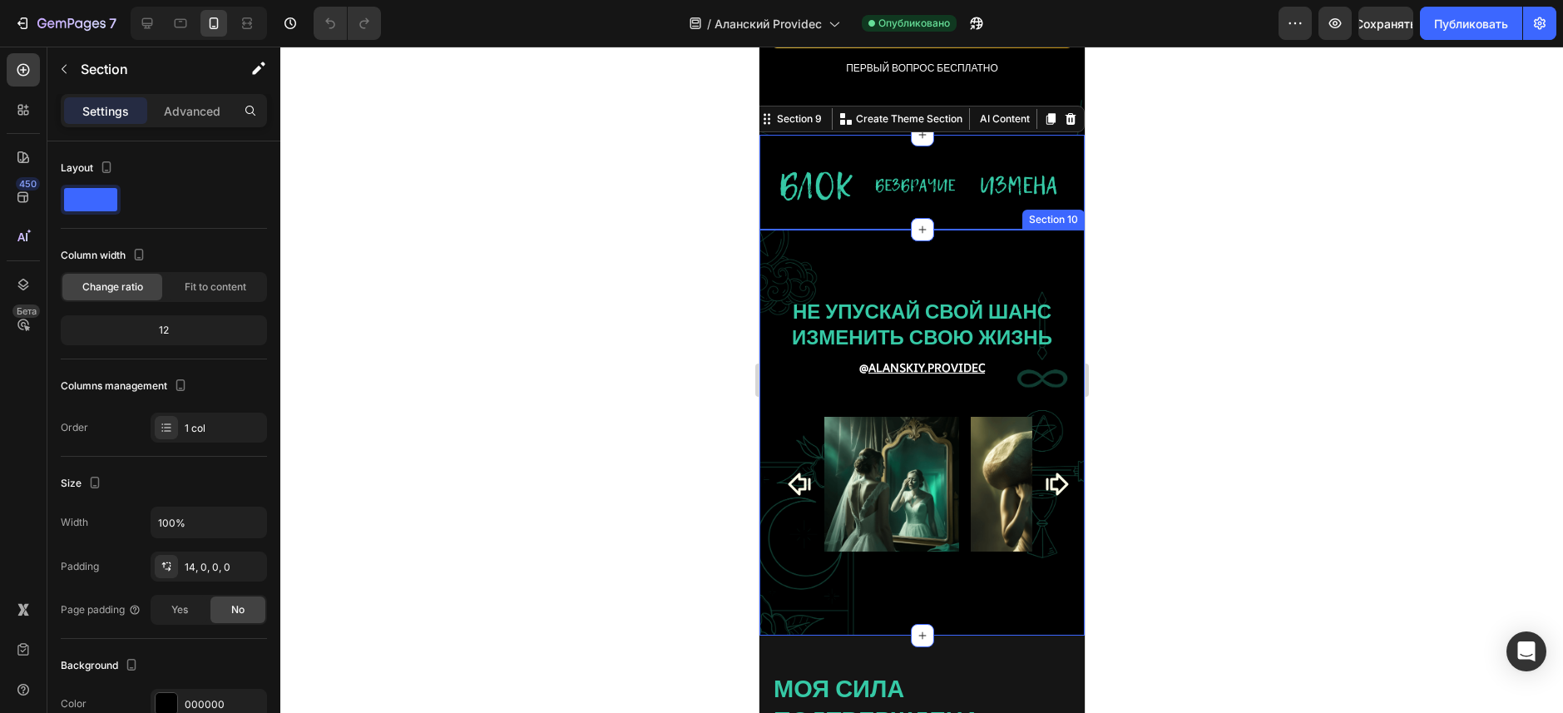
click at [789, 309] on div "НЕ УПУСКАЙ СВОЙ ШАНС ИЗМЕНИТЬ СВОЮ ЖИЗНЬ Heading @ ALANSKIY.PROVIDEC Text block…" at bounding box center [921, 433] width 325 height 406
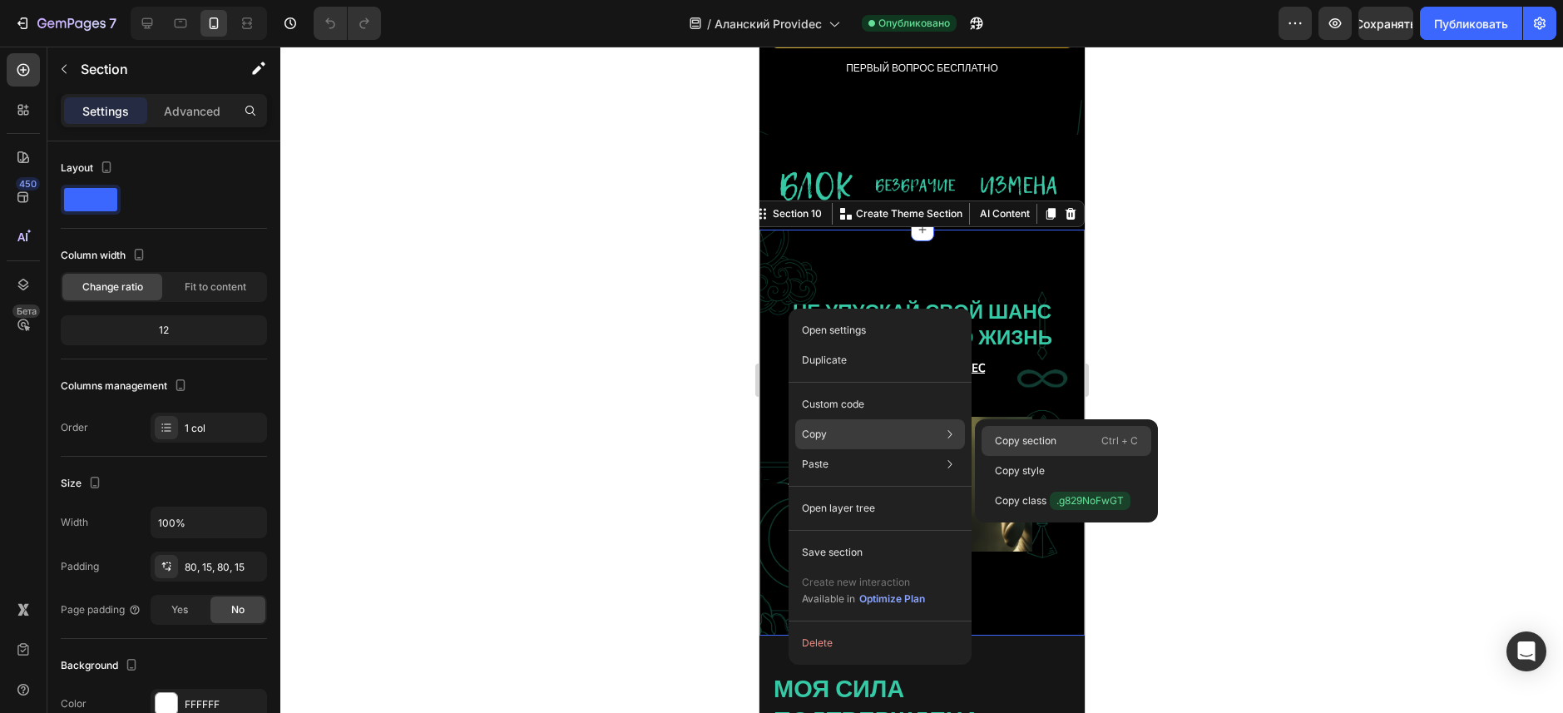
click at [1073, 456] on div "Copy section Ctrl + C" at bounding box center [1067, 471] width 170 height 30
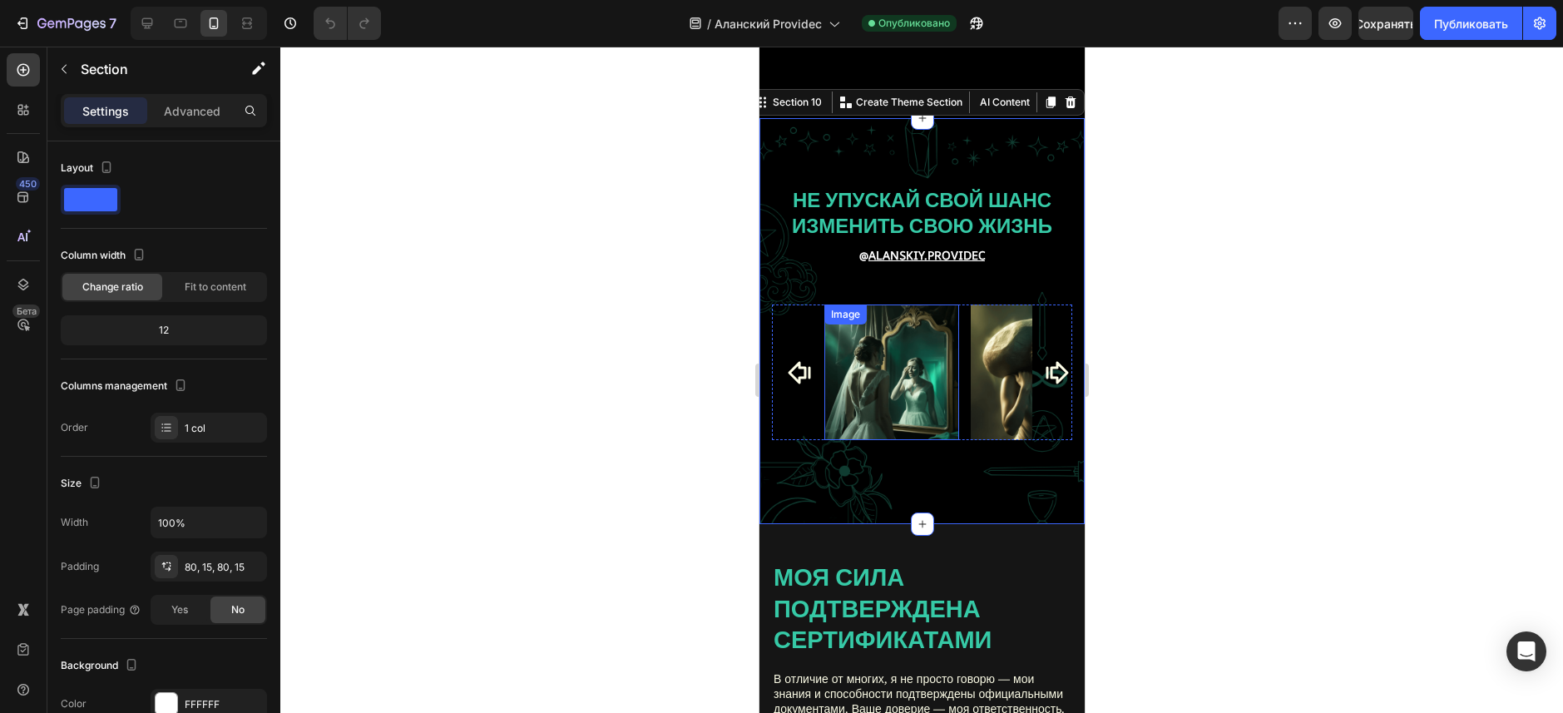
scroll to position [6210, 0]
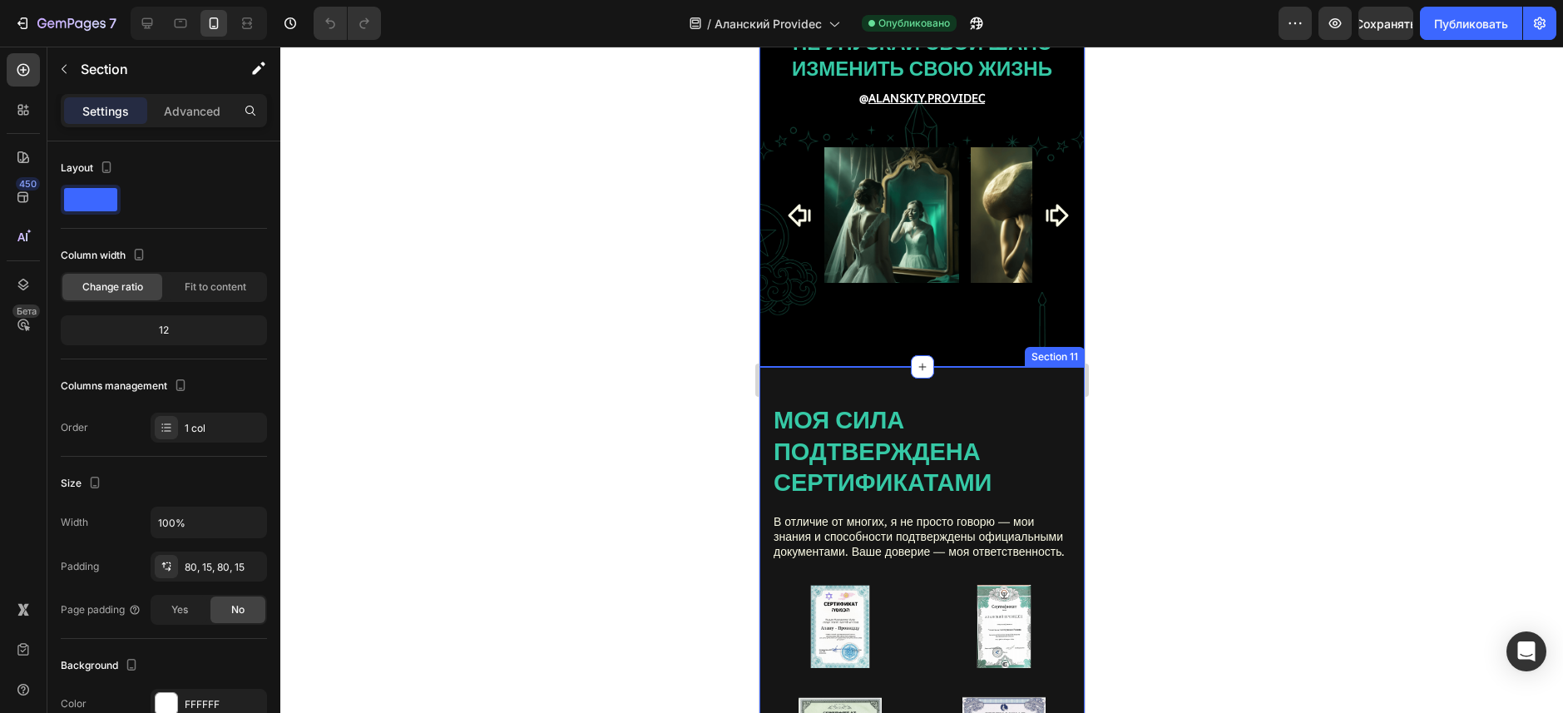
click at [1037, 380] on div "Моя сила подтверждена сертификатами Heading В отличие от многих, я не просто го…" at bounding box center [921, 581] width 325 height 428
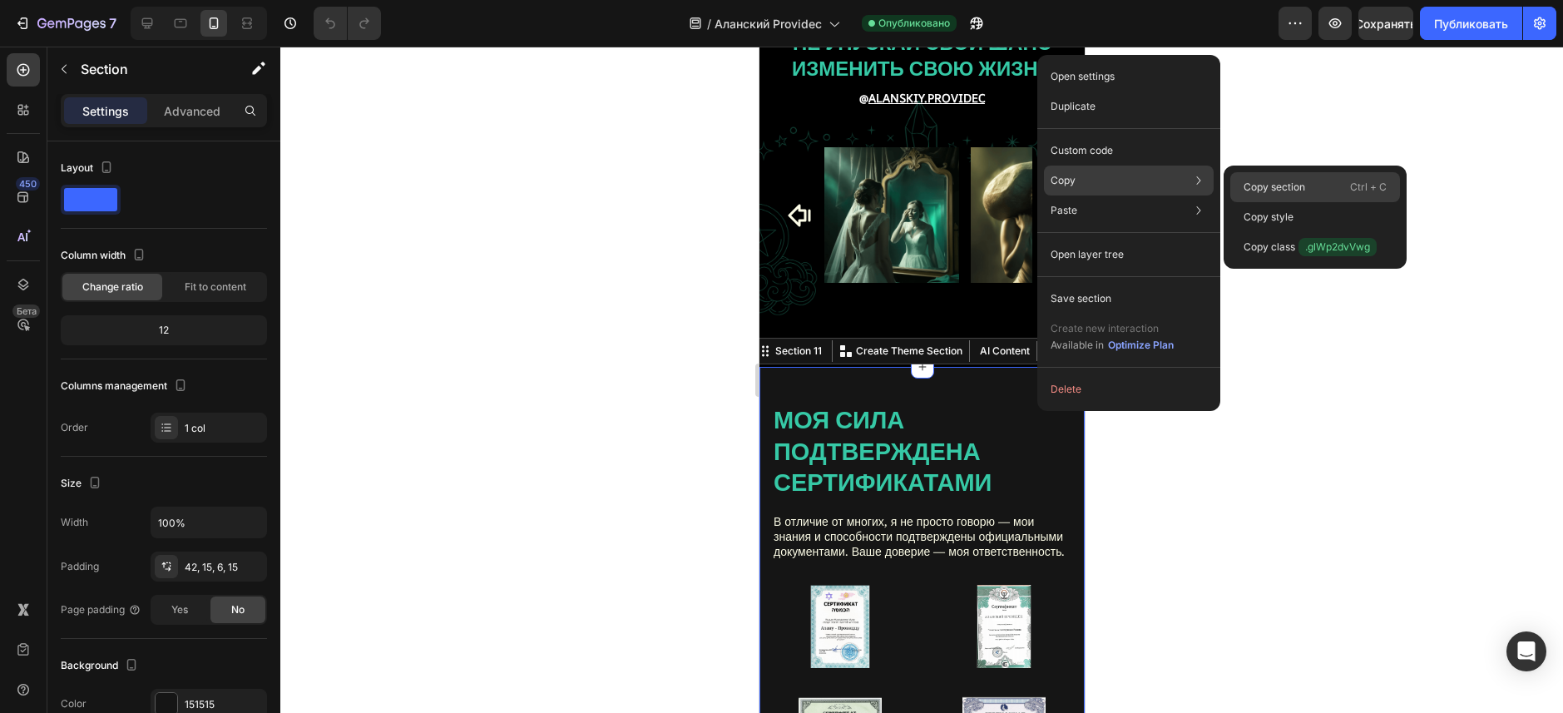
click at [1248, 185] on p "Copy section" at bounding box center [1275, 187] width 62 height 15
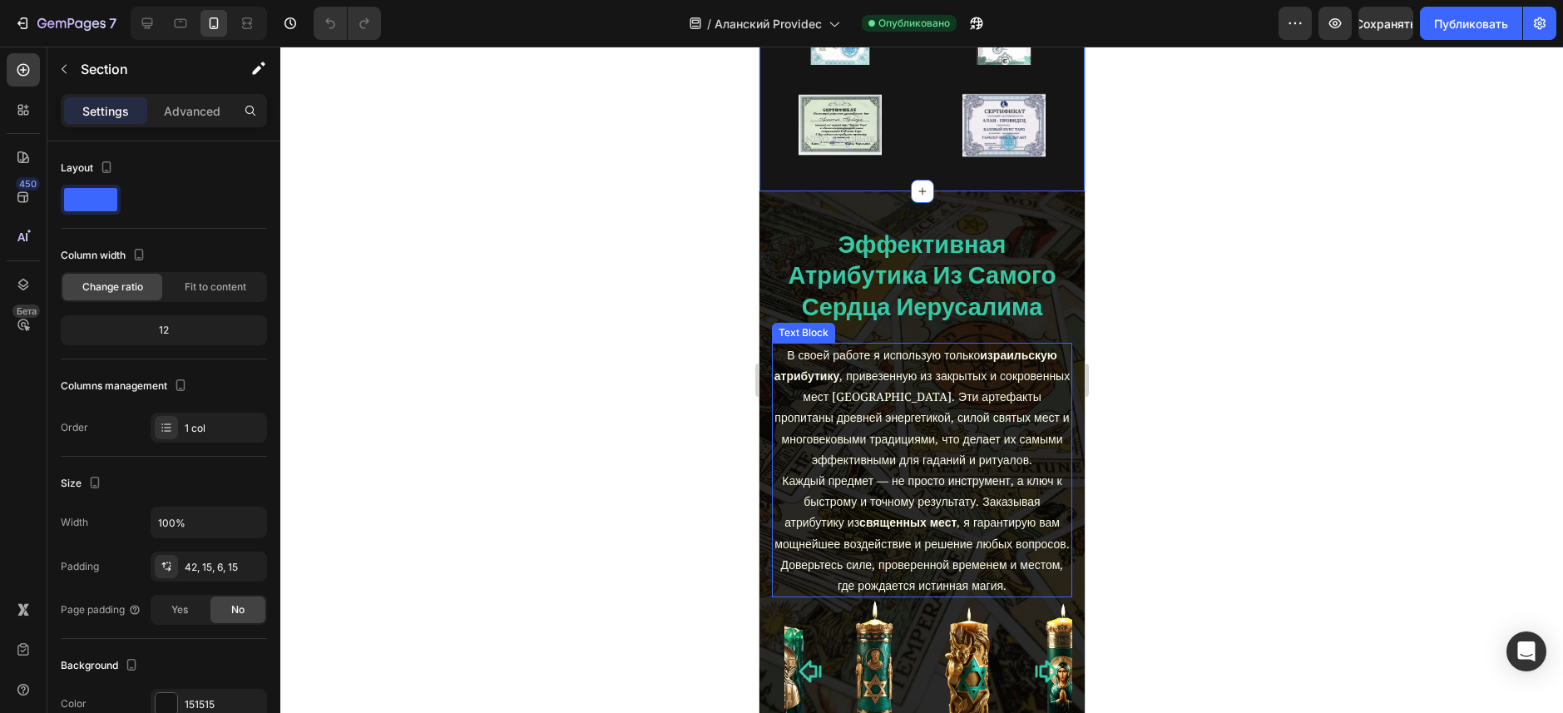
scroll to position [6876, 0]
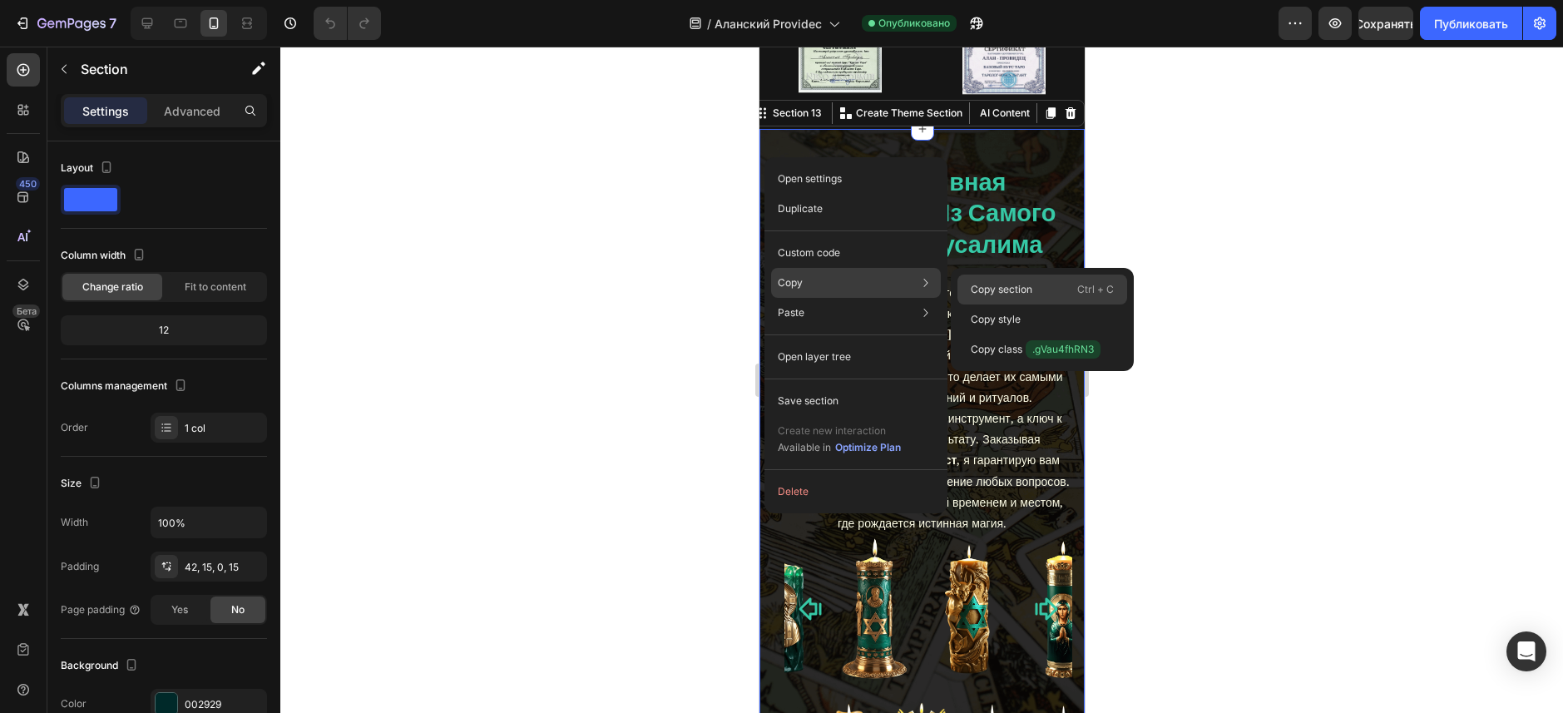
click at [999, 289] on p "Copy section" at bounding box center [1002, 289] width 62 height 15
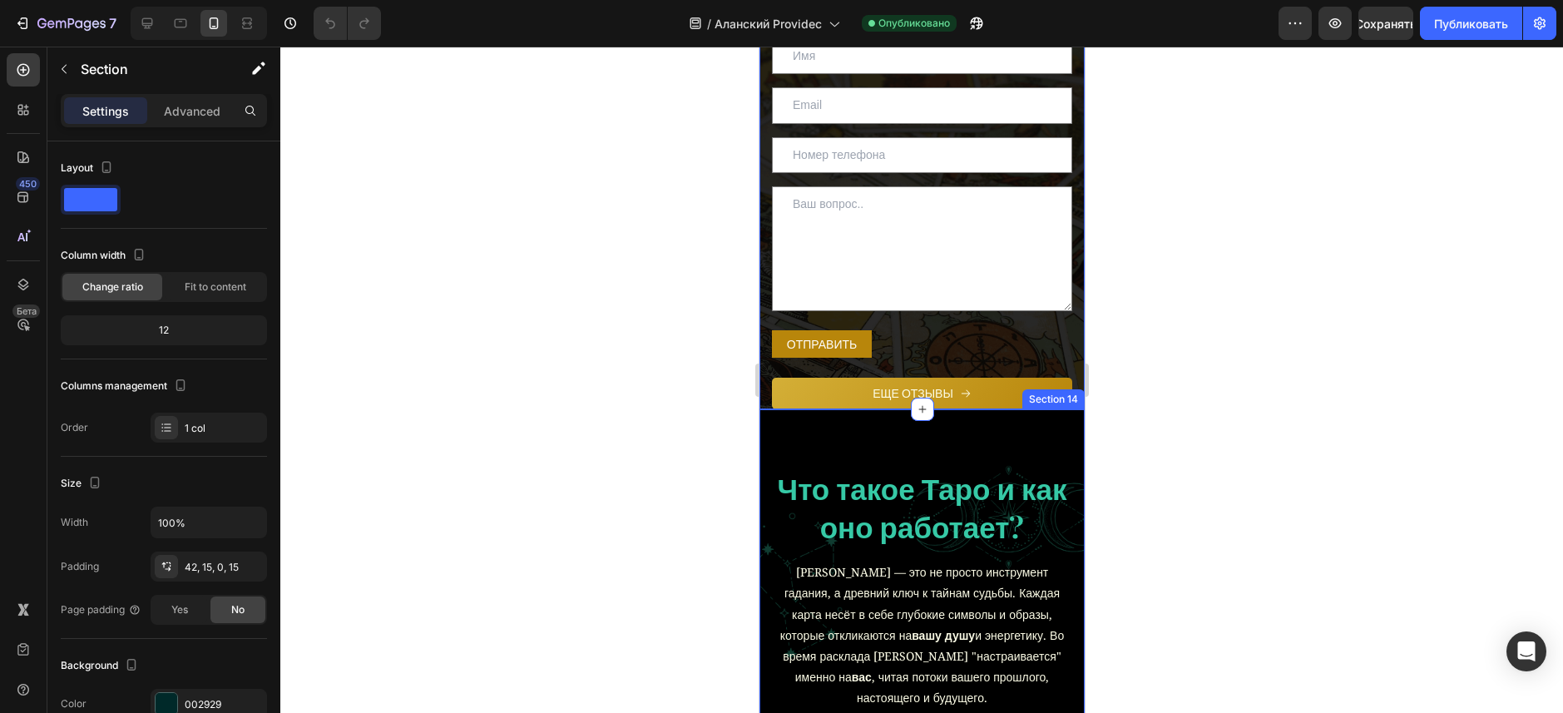
scroll to position [8872, 0]
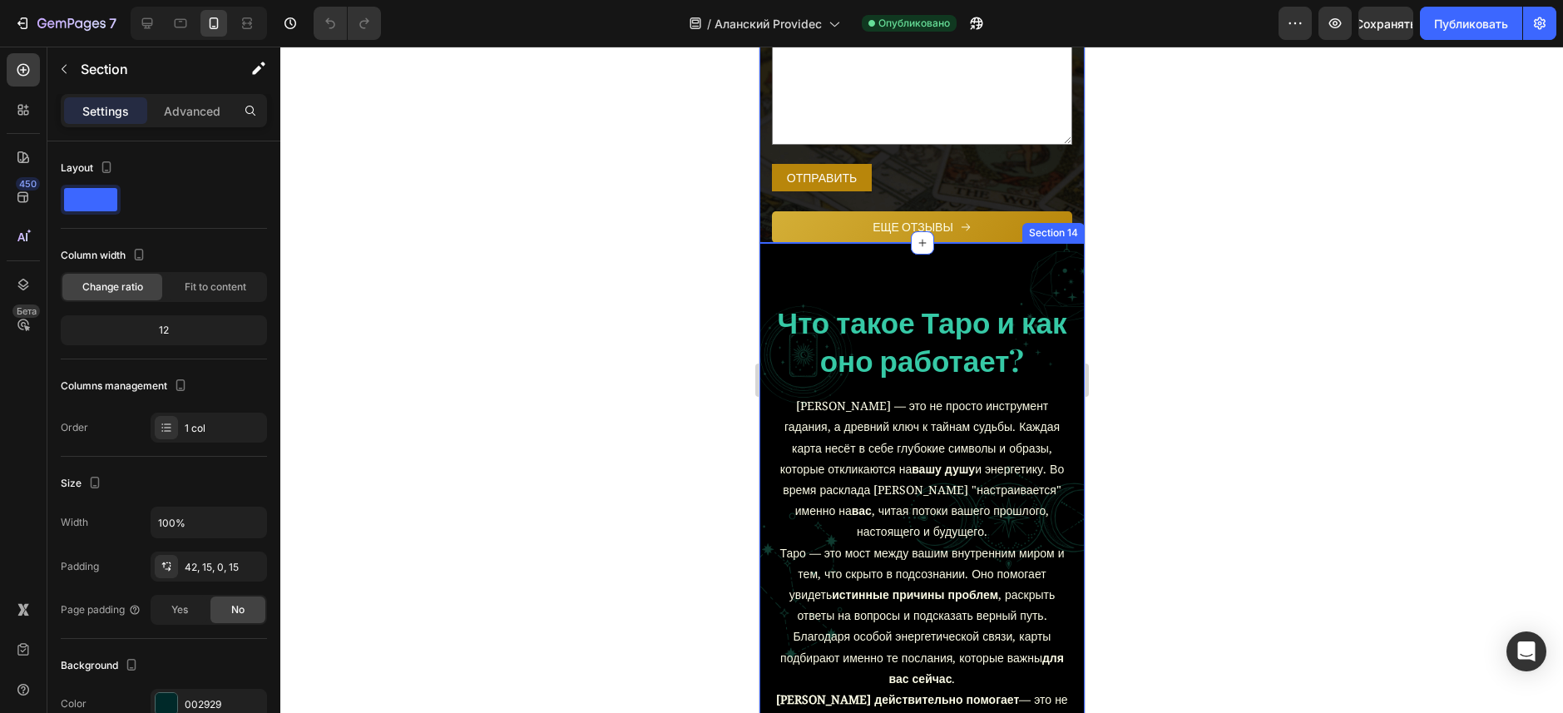
click at [1037, 326] on div "Что такое Таро и как оно работает? Heading Карты Таро — это не просто инструмен…" at bounding box center [921, 694] width 325 height 903
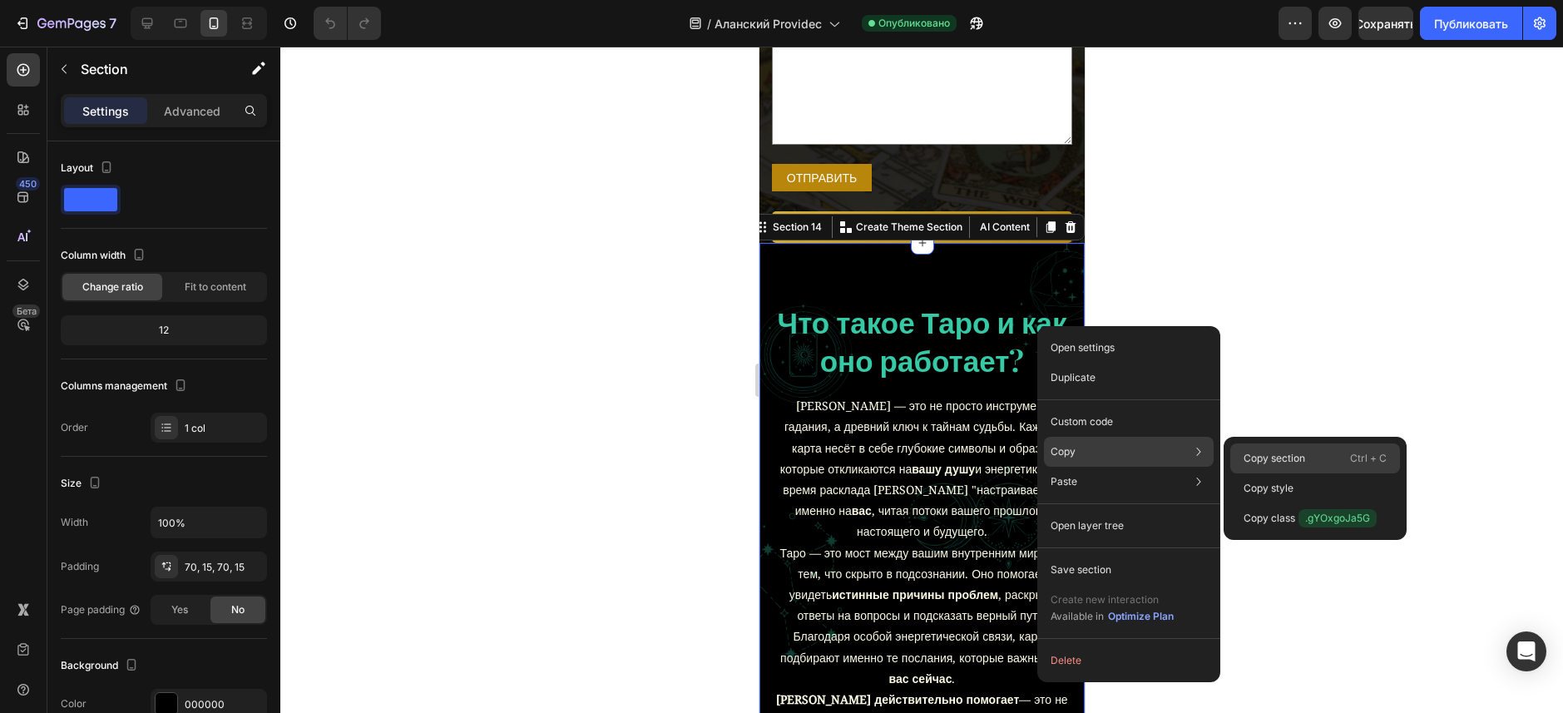
click at [1296, 465] on p "Copy section" at bounding box center [1275, 458] width 62 height 15
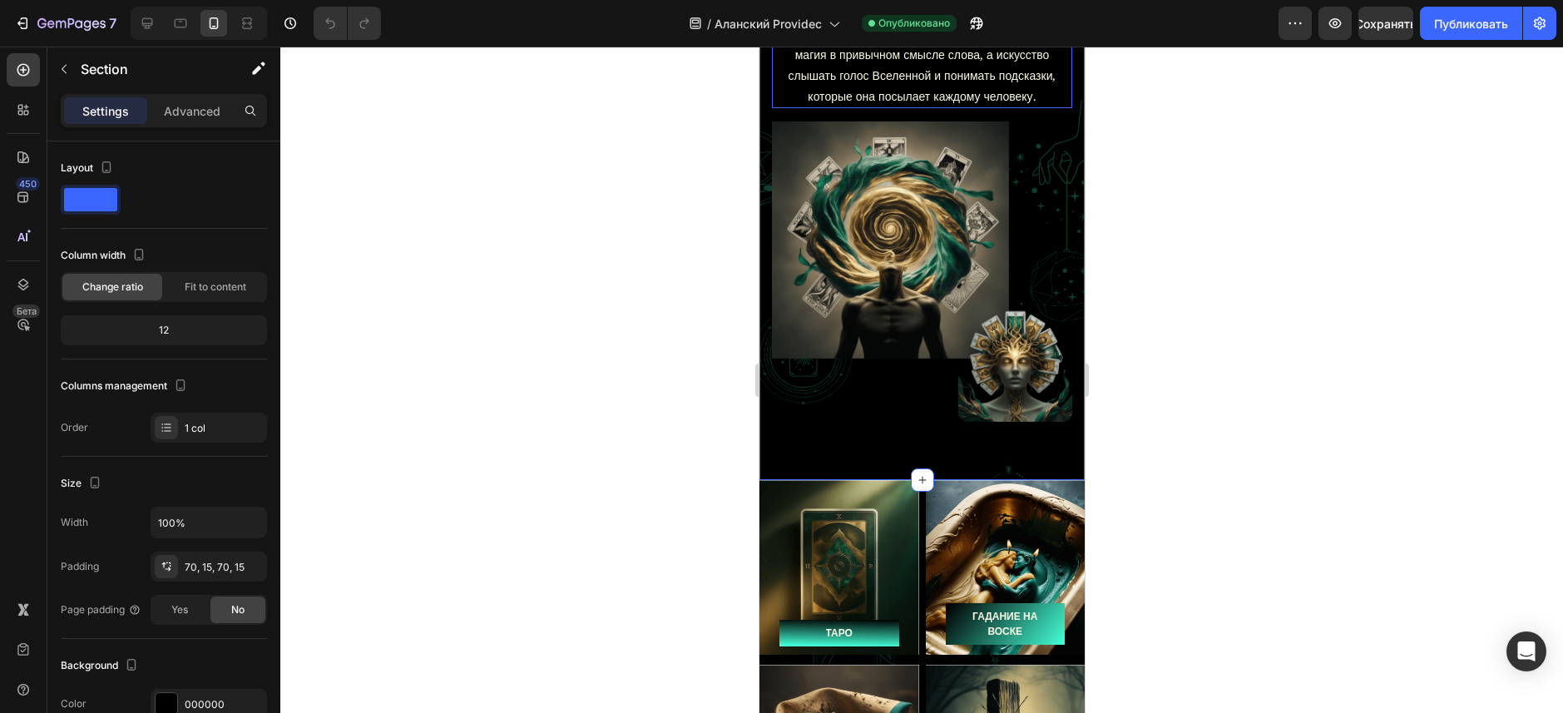
scroll to position [9704, 0]
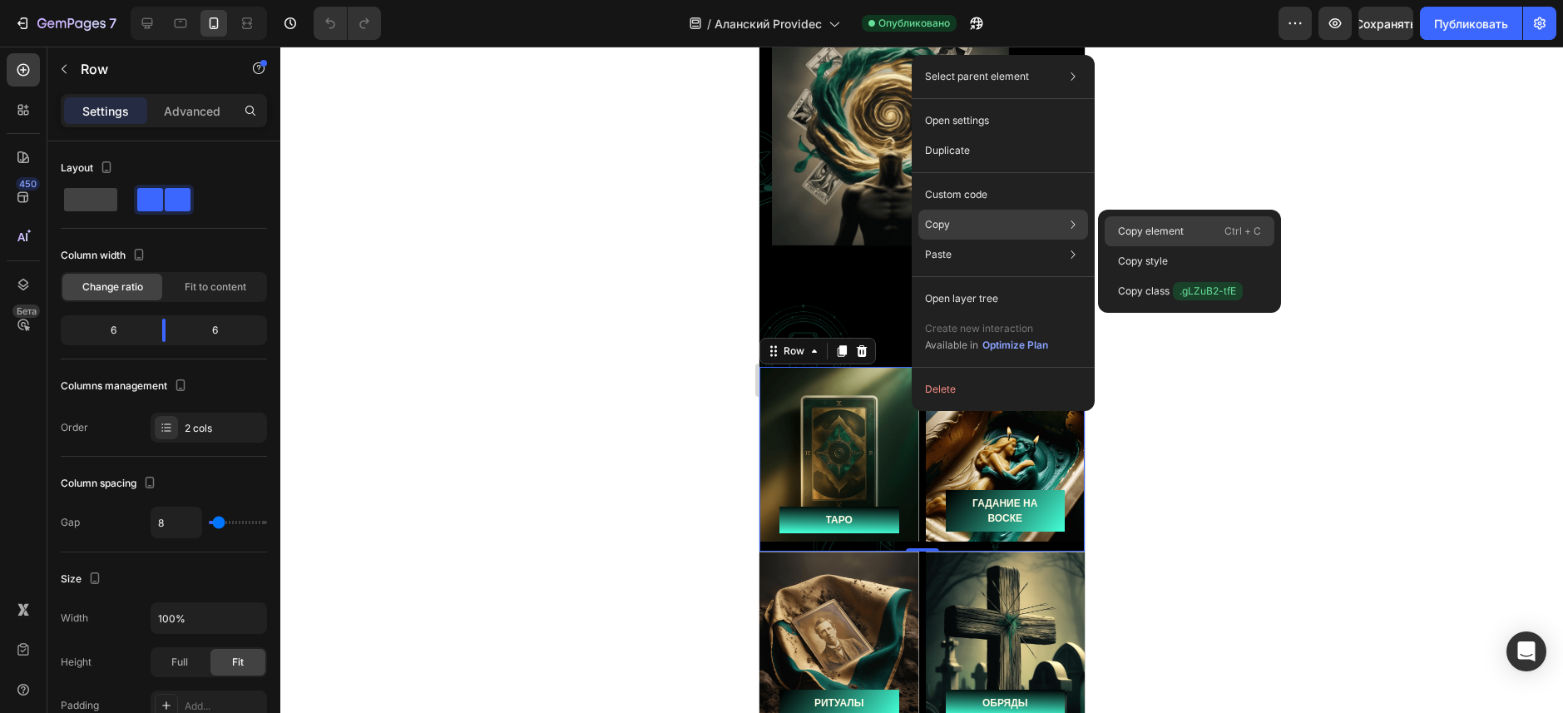
click at [1173, 224] on p "Copy element" at bounding box center [1151, 231] width 66 height 15
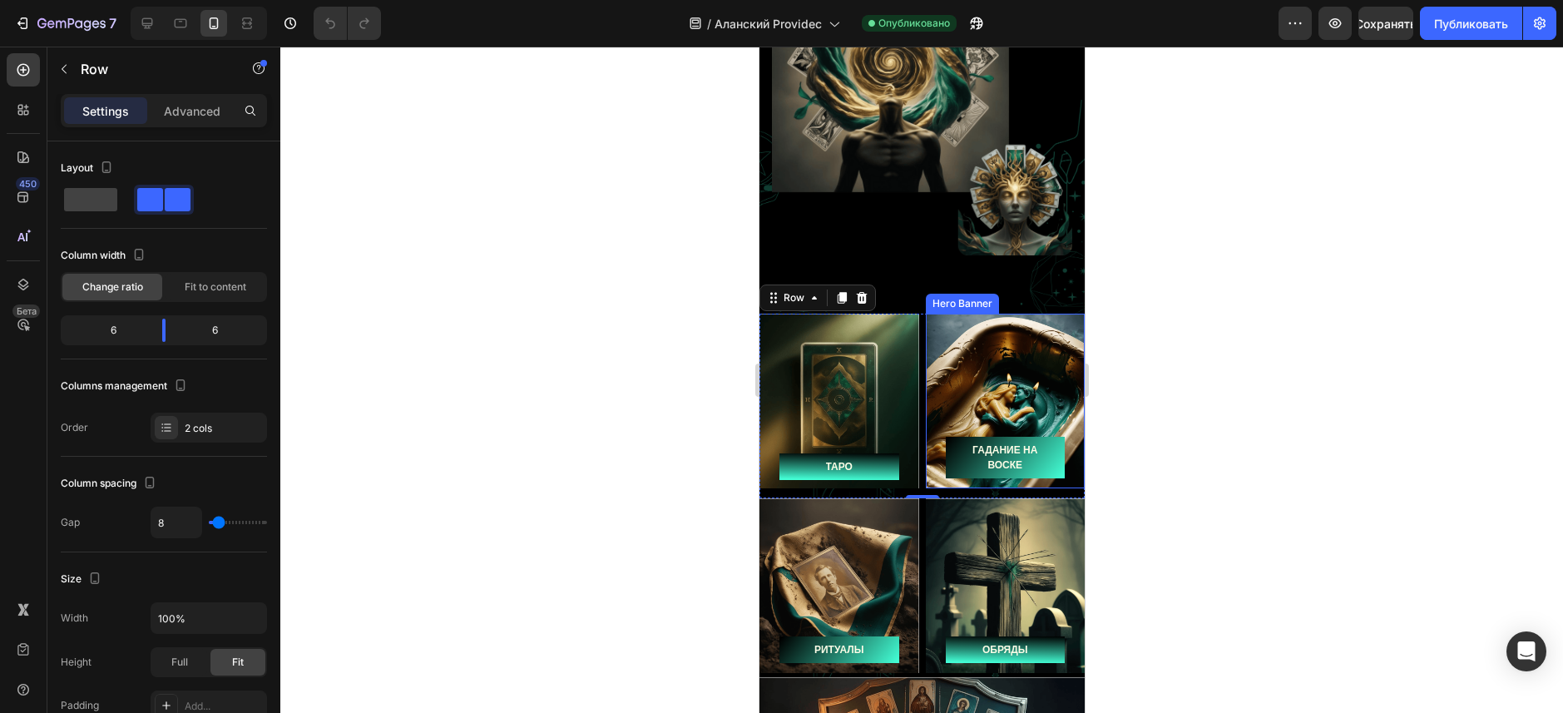
scroll to position [9870, 0]
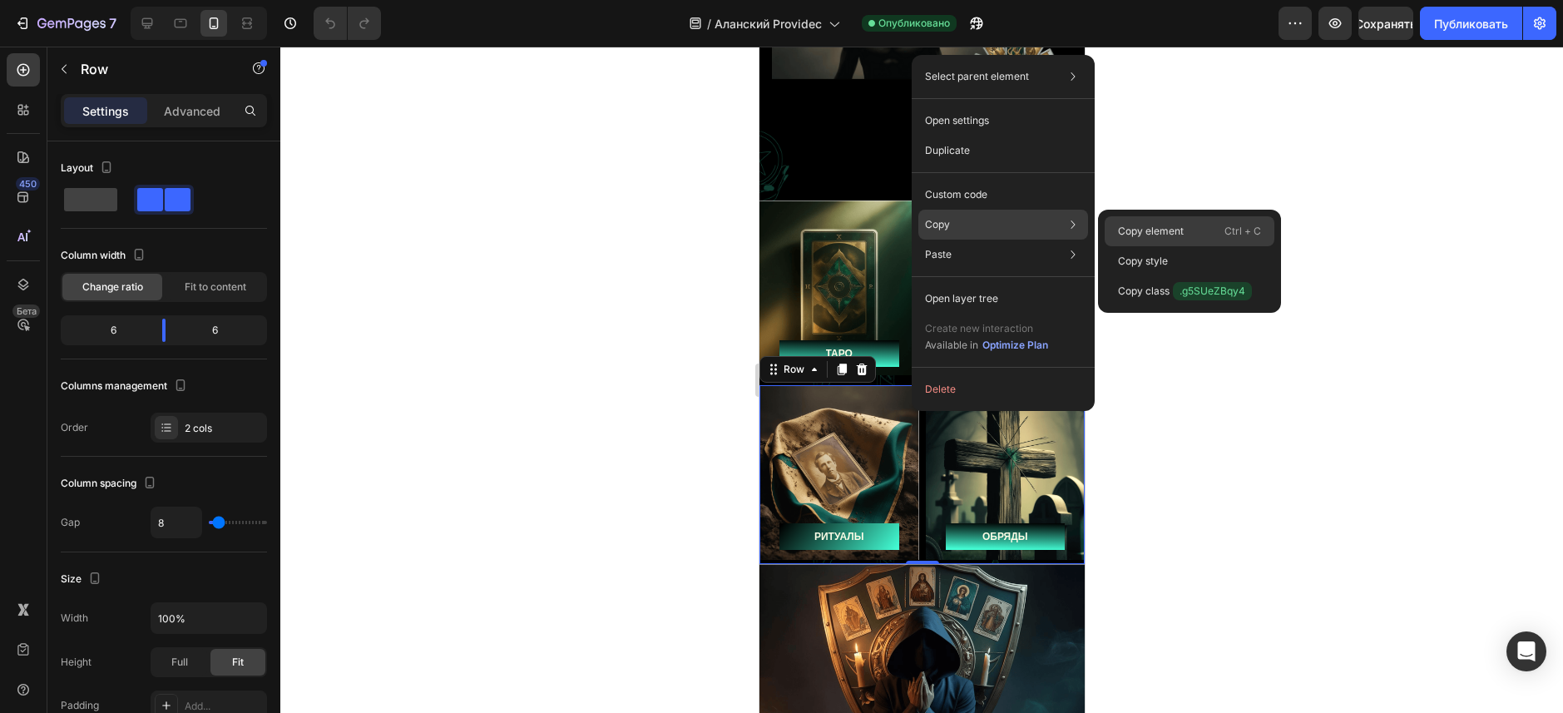
click at [1155, 226] on p "Copy element" at bounding box center [1151, 231] width 66 height 15
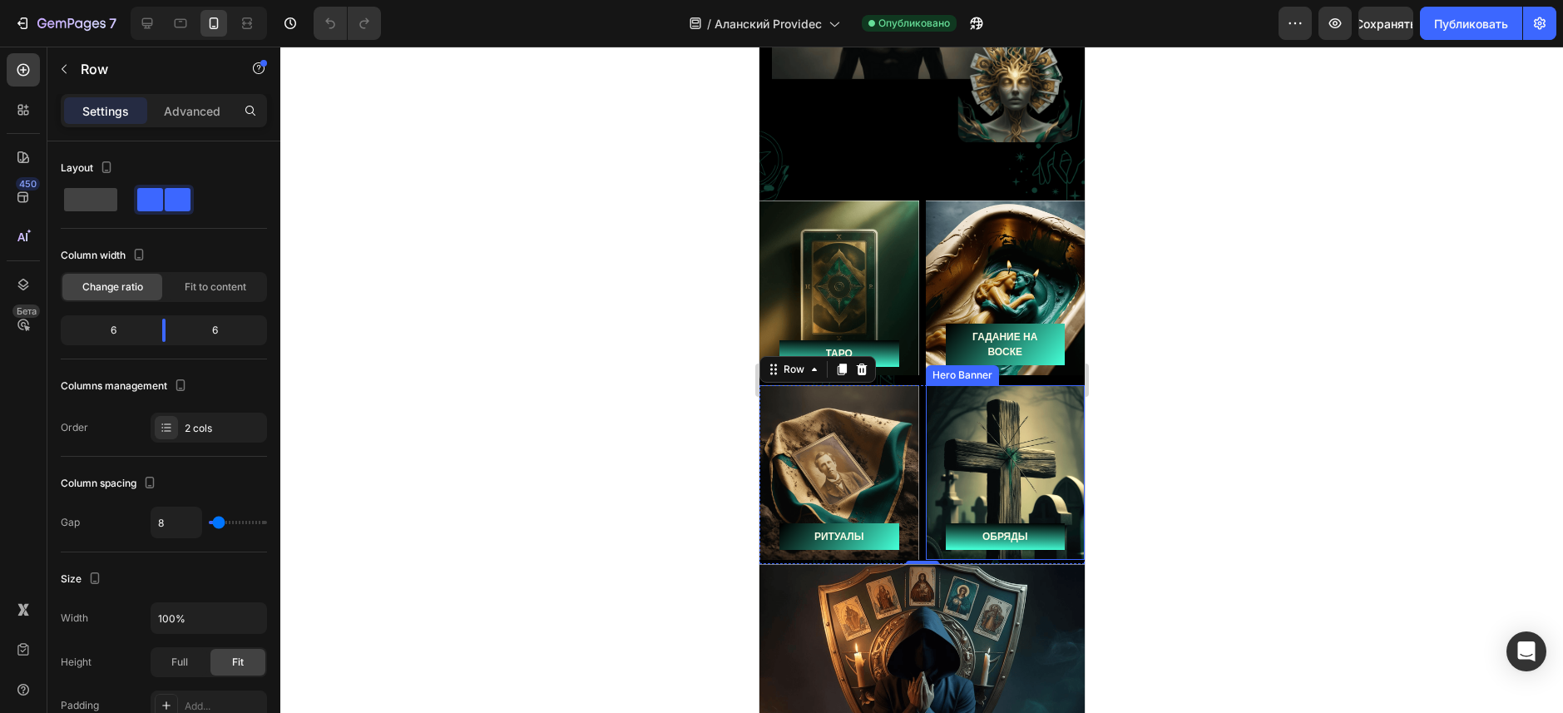
scroll to position [10037, 0]
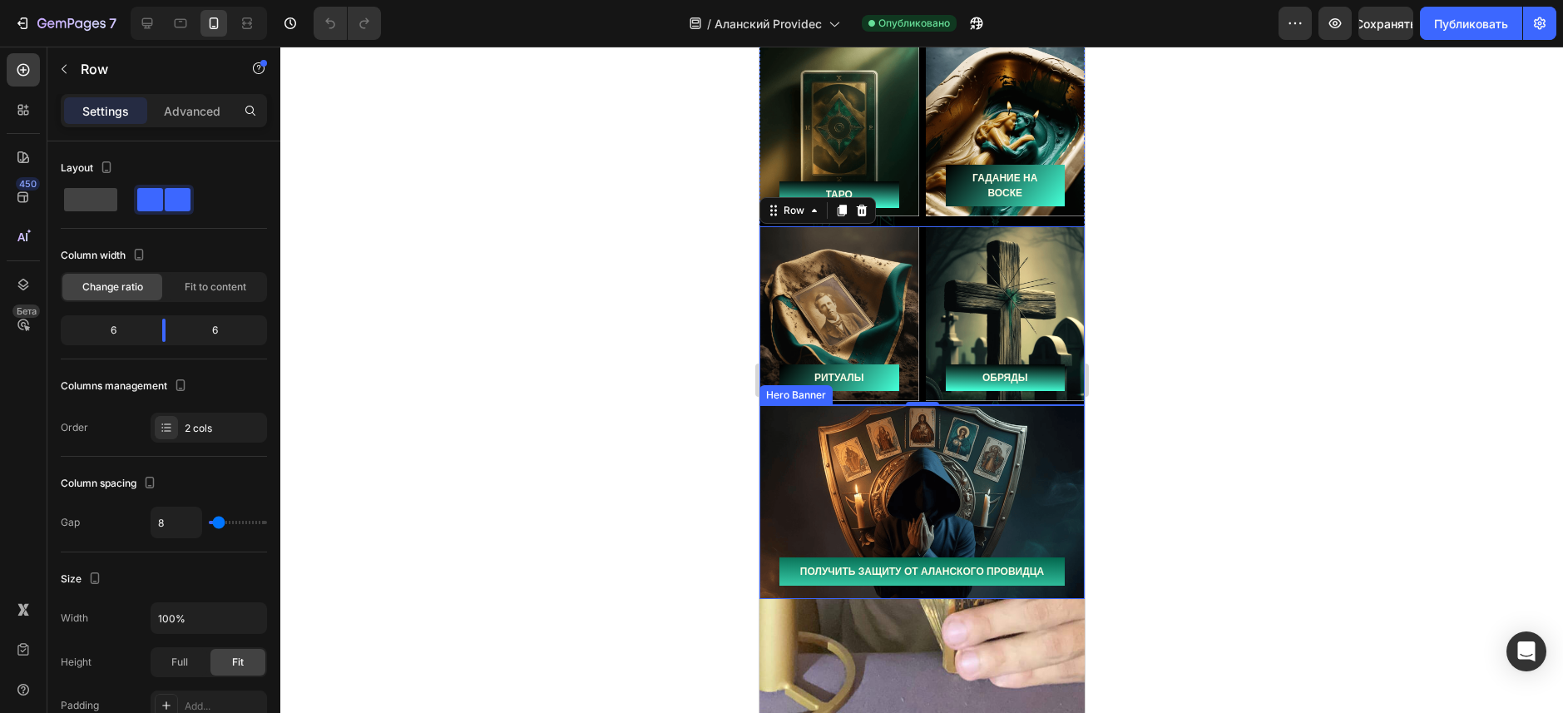
click at [962, 422] on div "Overlay" at bounding box center [921, 502] width 325 height 194
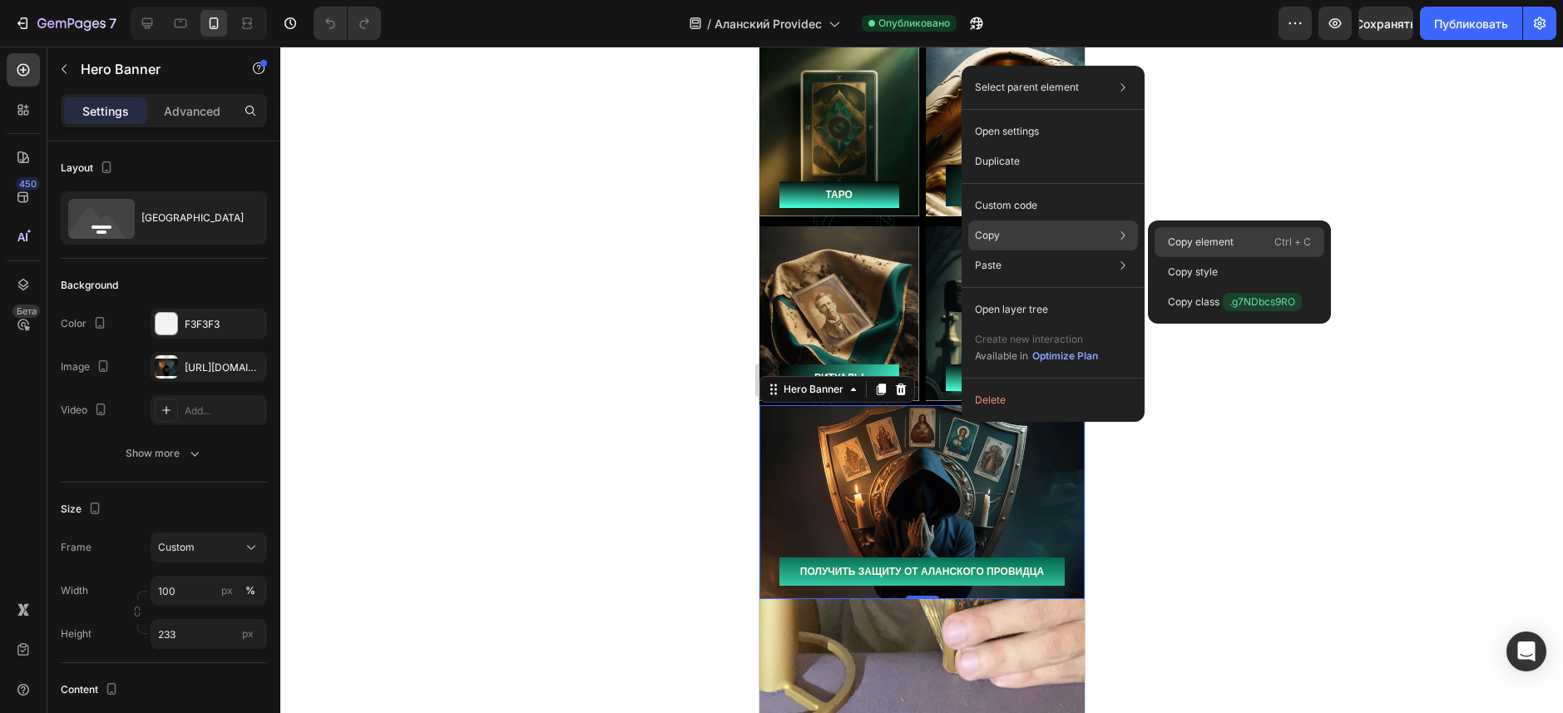
click at [1188, 240] on p "Copy element" at bounding box center [1201, 242] width 66 height 15
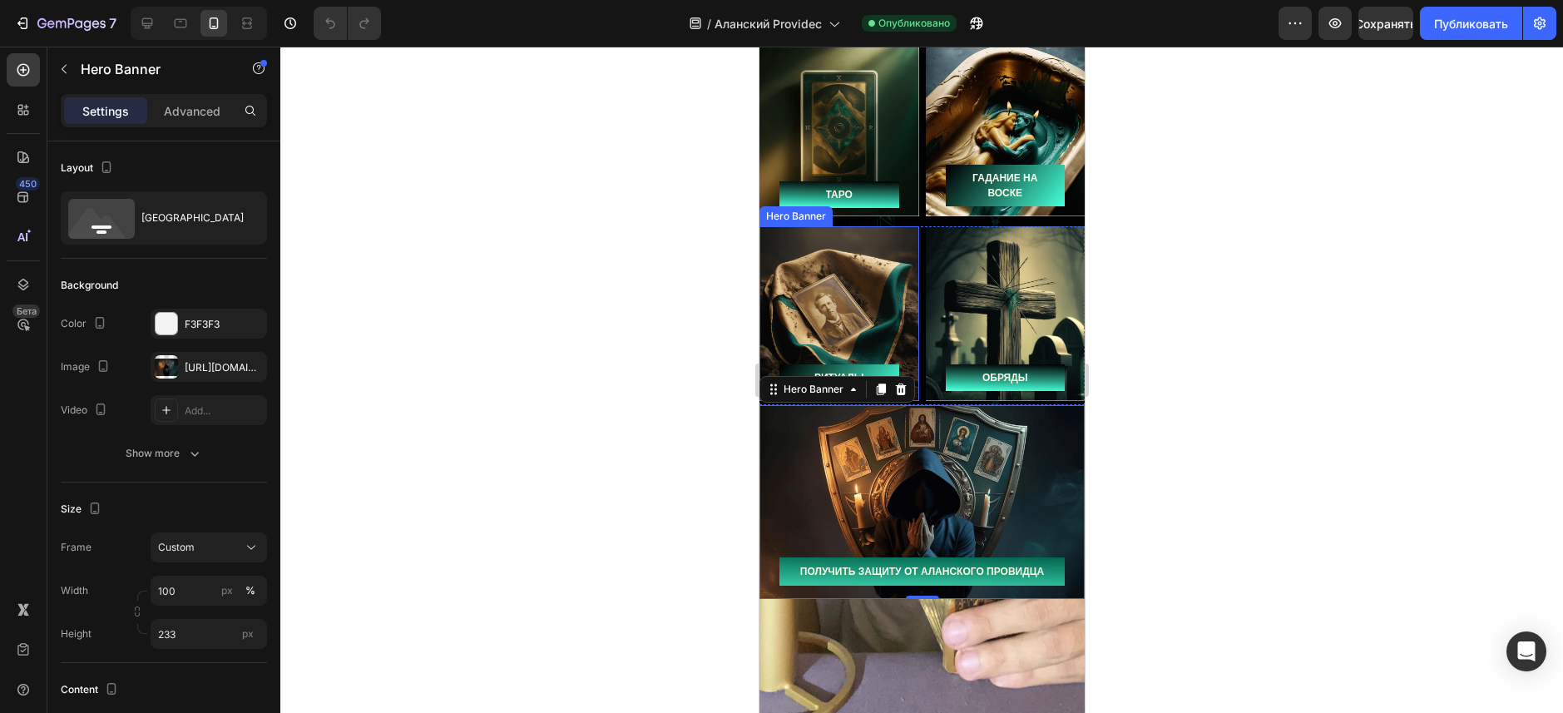
scroll to position [10369, 0]
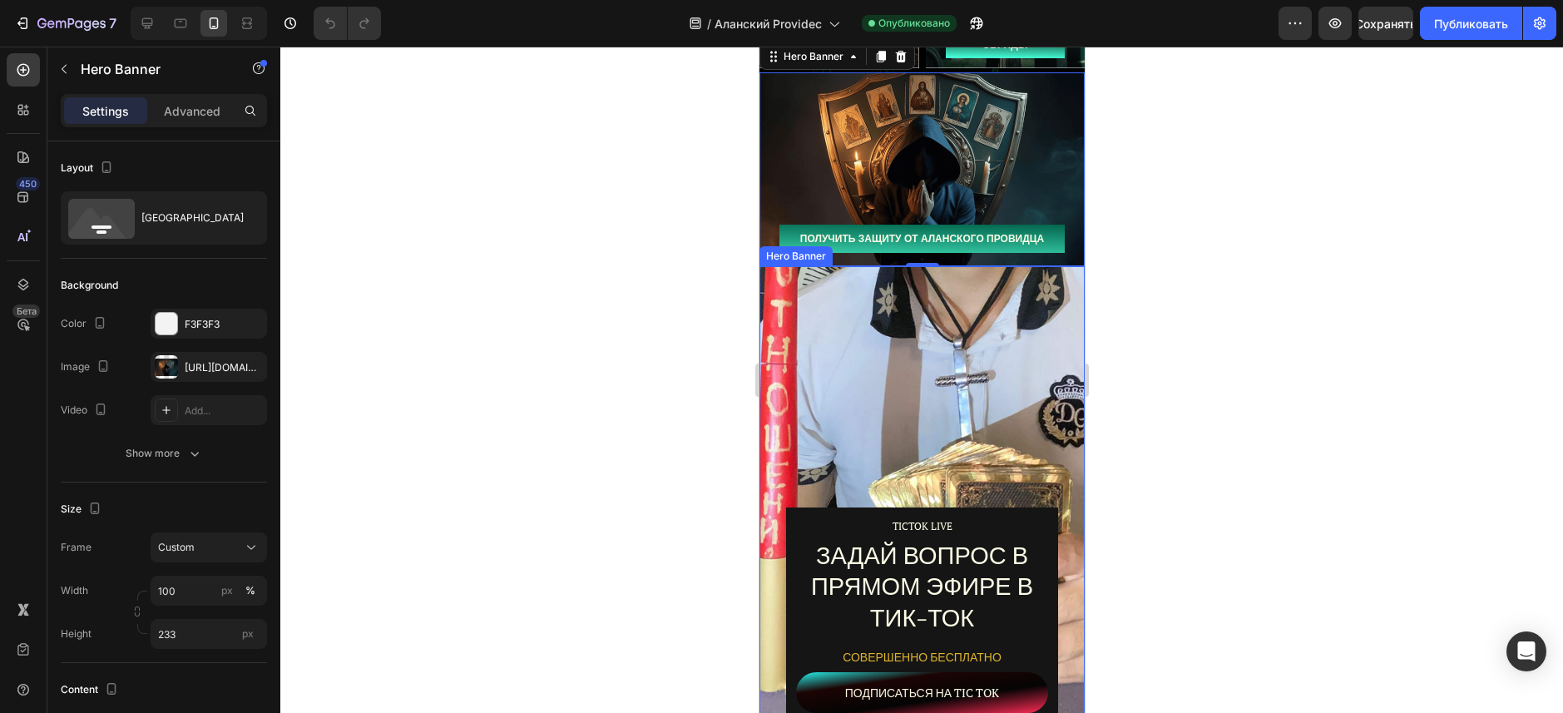
click at [762, 285] on div "Overlay" at bounding box center [921, 543] width 325 height 555
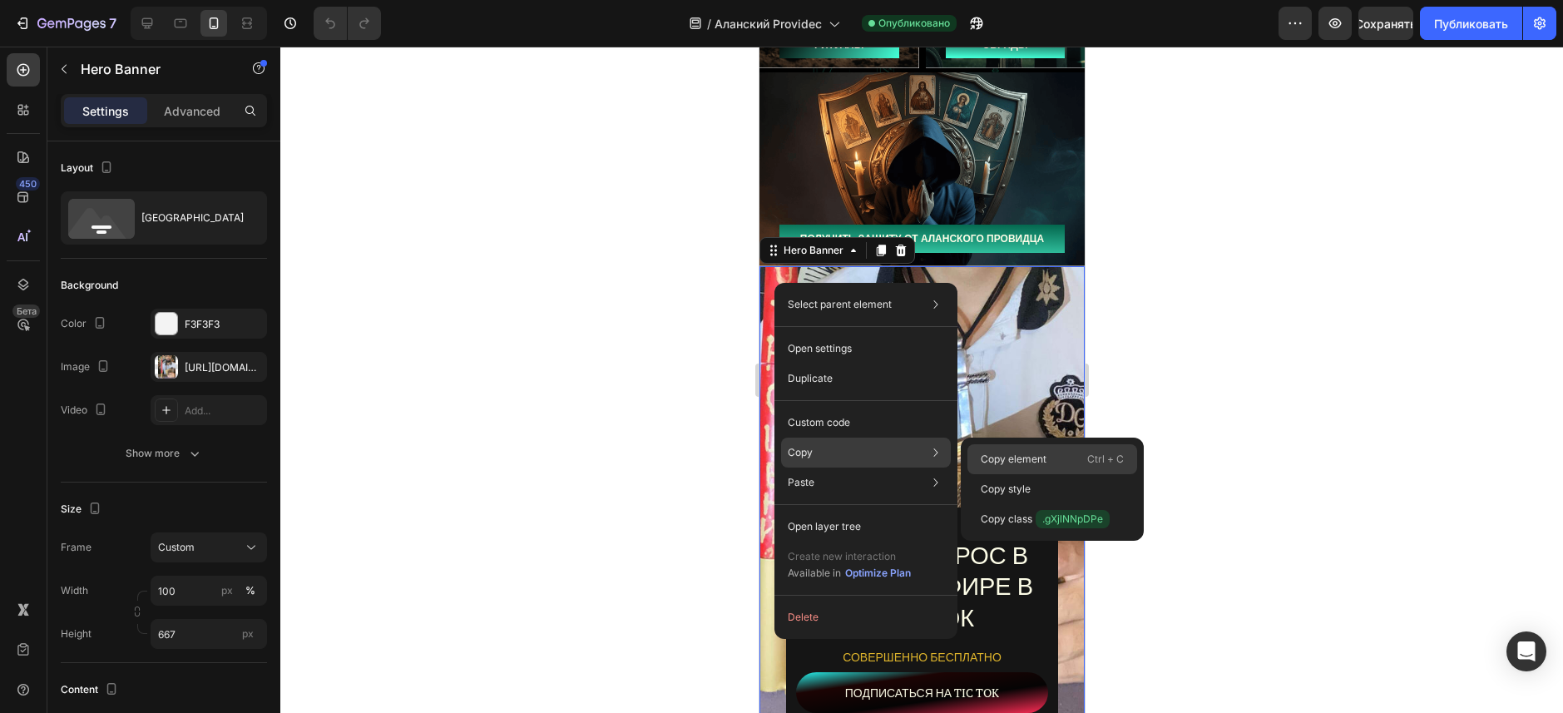
click at [1046, 462] on p "Copy element" at bounding box center [1014, 459] width 66 height 15
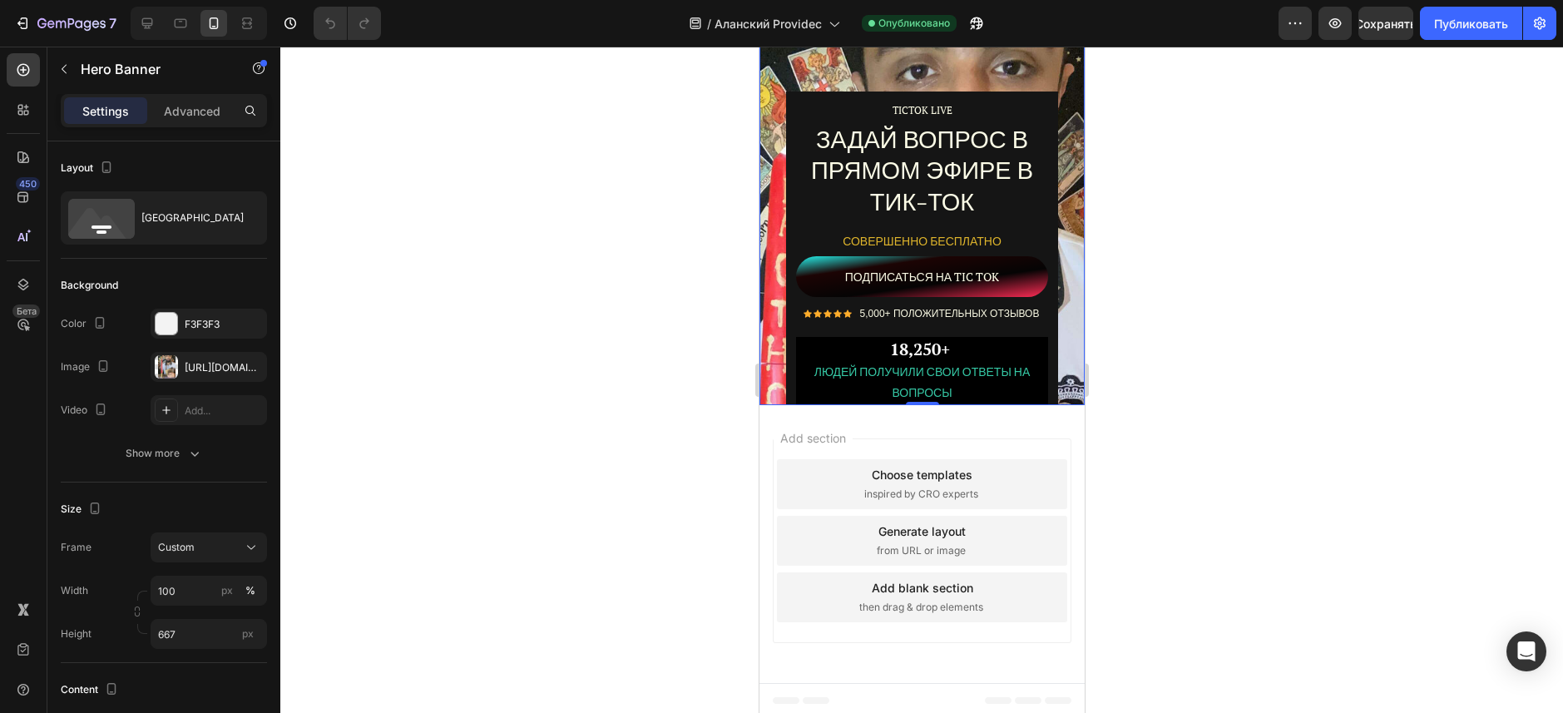
scroll to position [10790, 0]
